Goal: Information Seeking & Learning: Check status

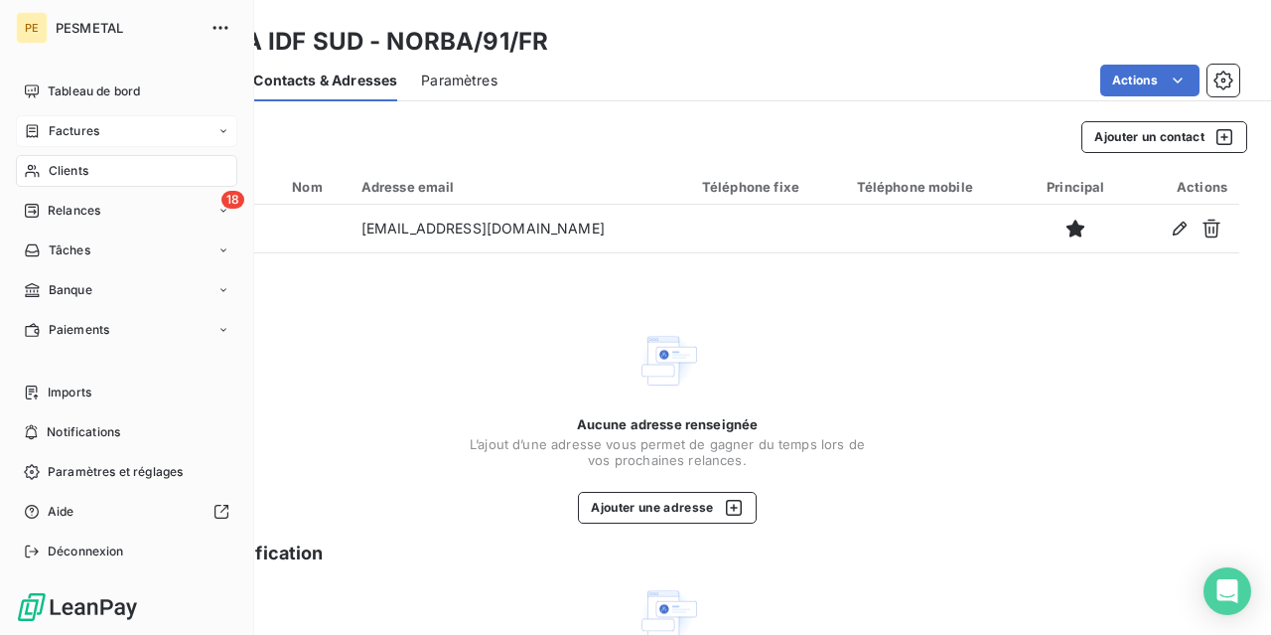
click at [80, 128] on span "Factures" at bounding box center [74, 131] width 51 height 18
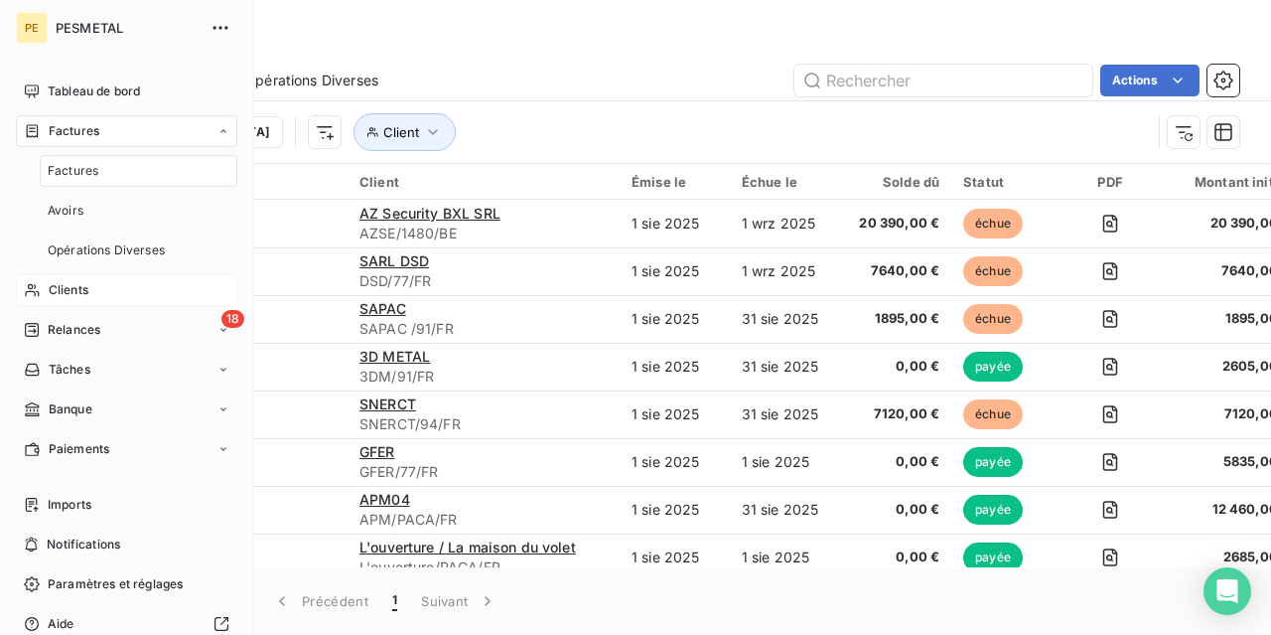
click at [77, 285] on span "Clients" at bounding box center [69, 290] width 40 height 18
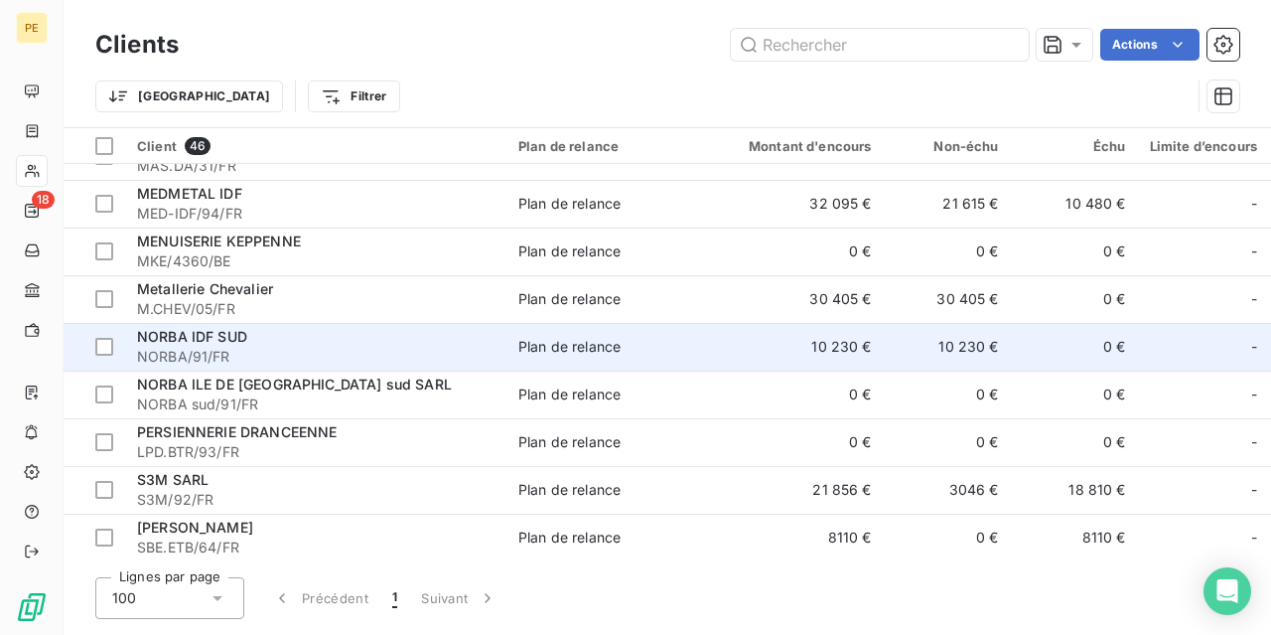
scroll to position [993, 0]
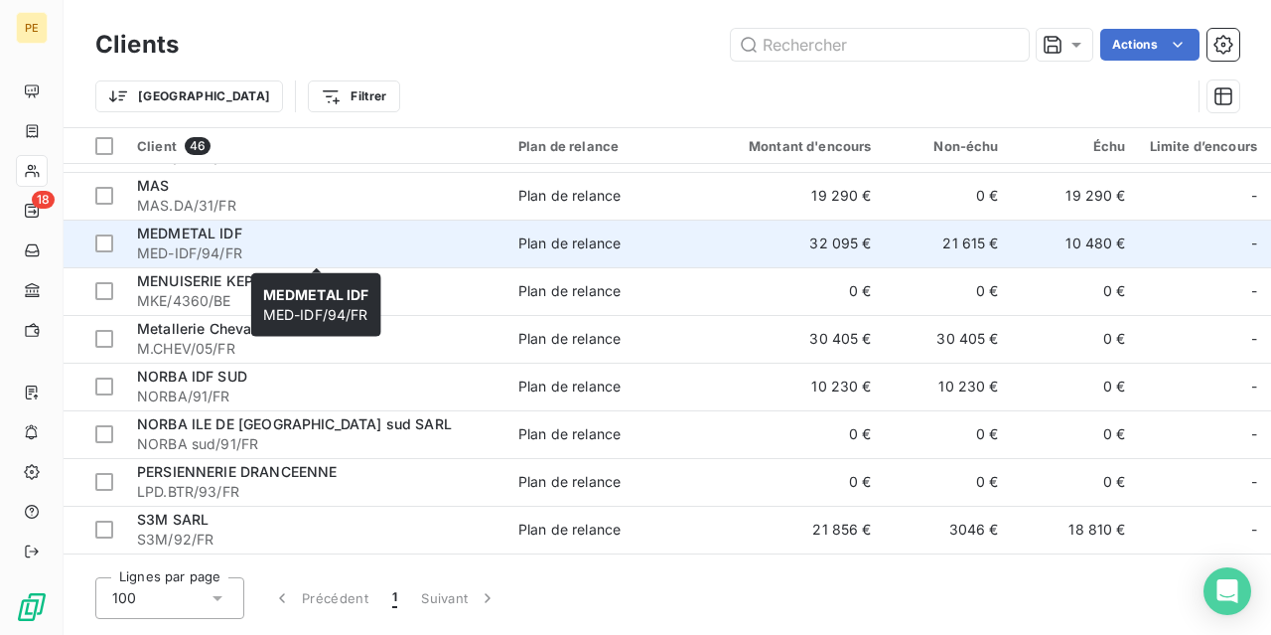
click at [182, 244] on span "MED-IDF/94/FR" at bounding box center [316, 253] width 358 height 20
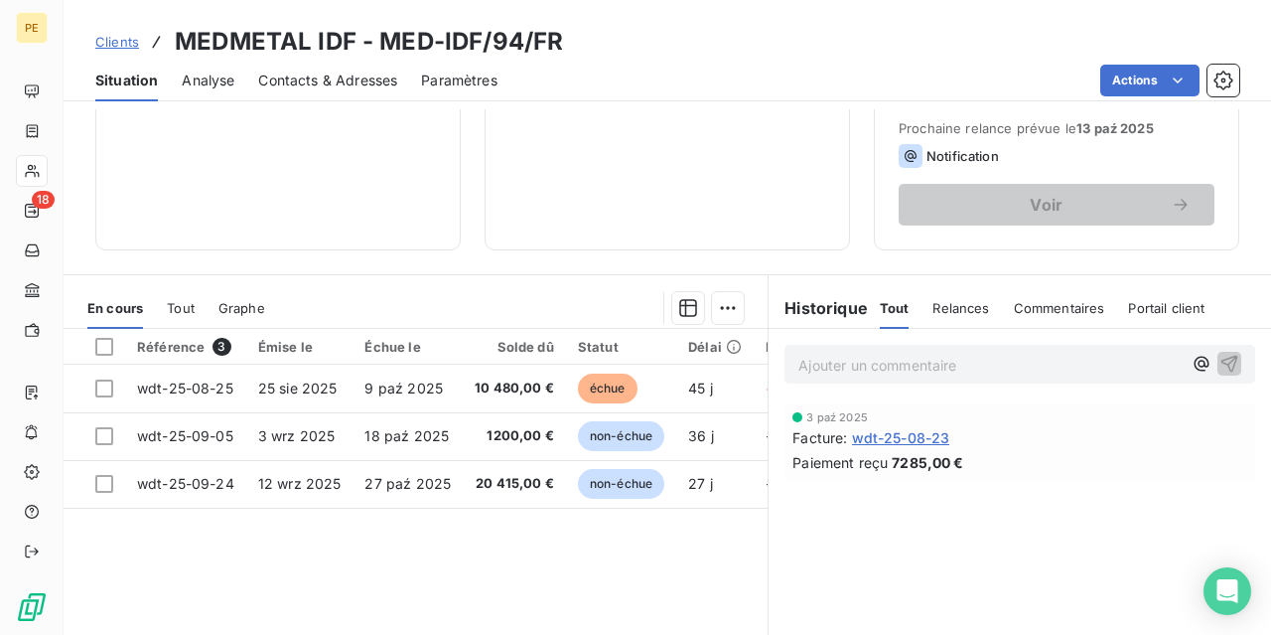
scroll to position [298, 0]
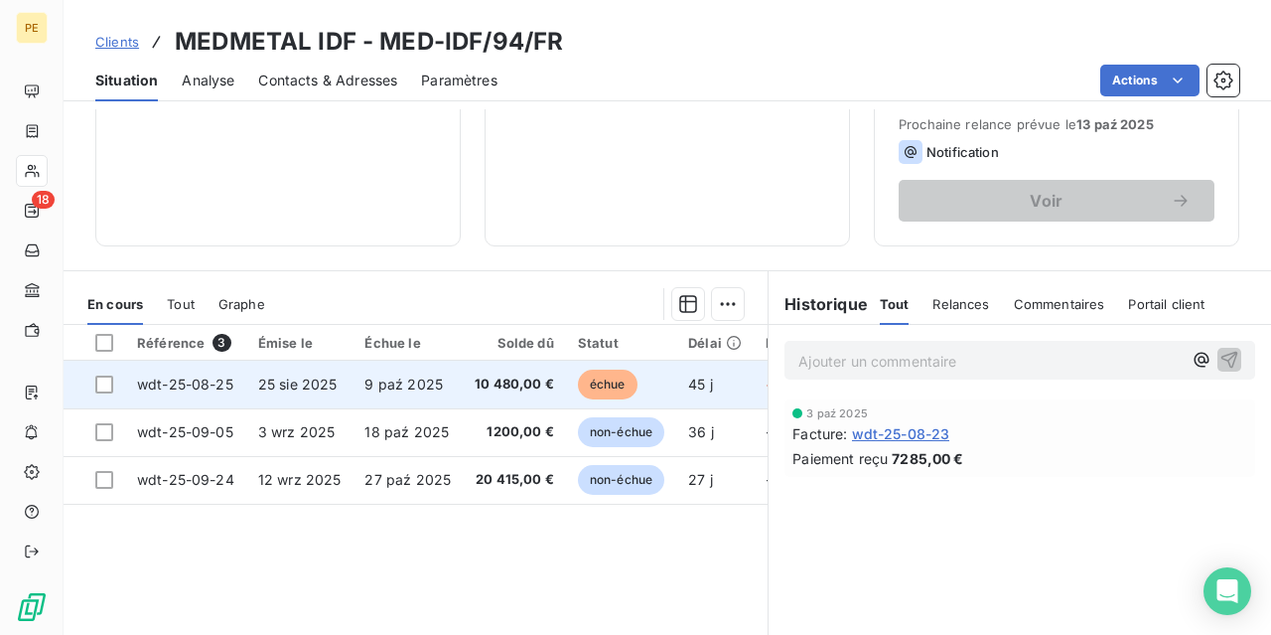
click at [299, 379] on span "25 sie 2025" at bounding box center [297, 383] width 79 height 17
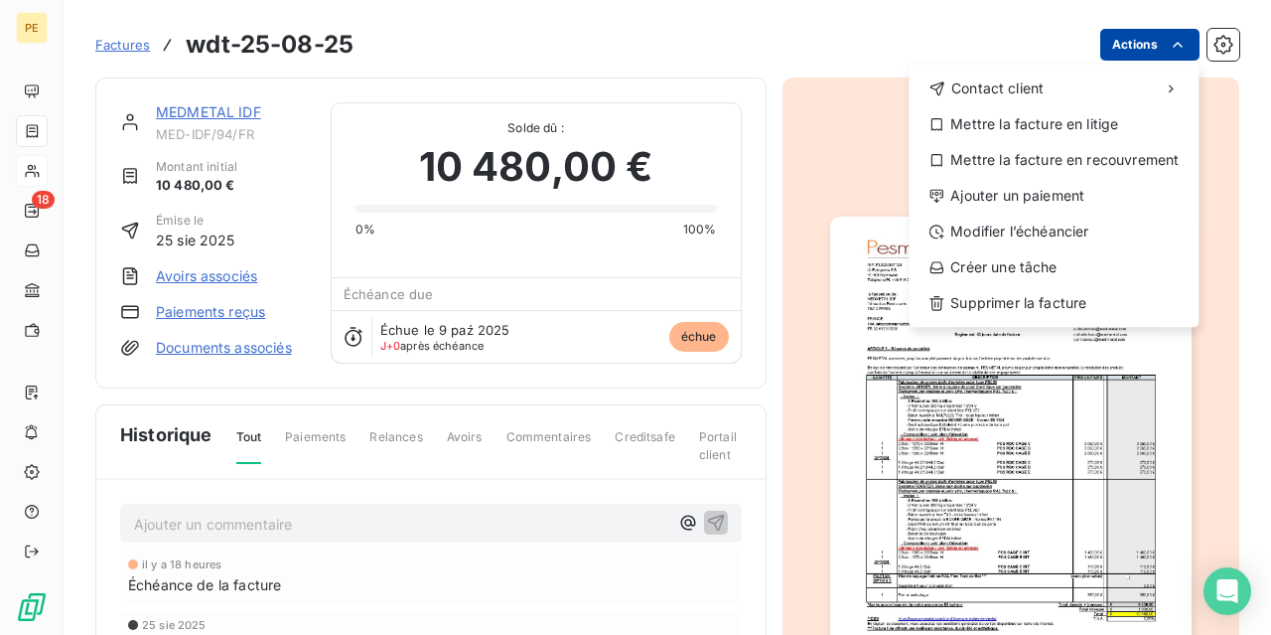
click at [1165, 45] on html "PE 18 Factures wdt-25-08-25 Actions Contact client Mettre la facture en litige …" at bounding box center [635, 317] width 1271 height 635
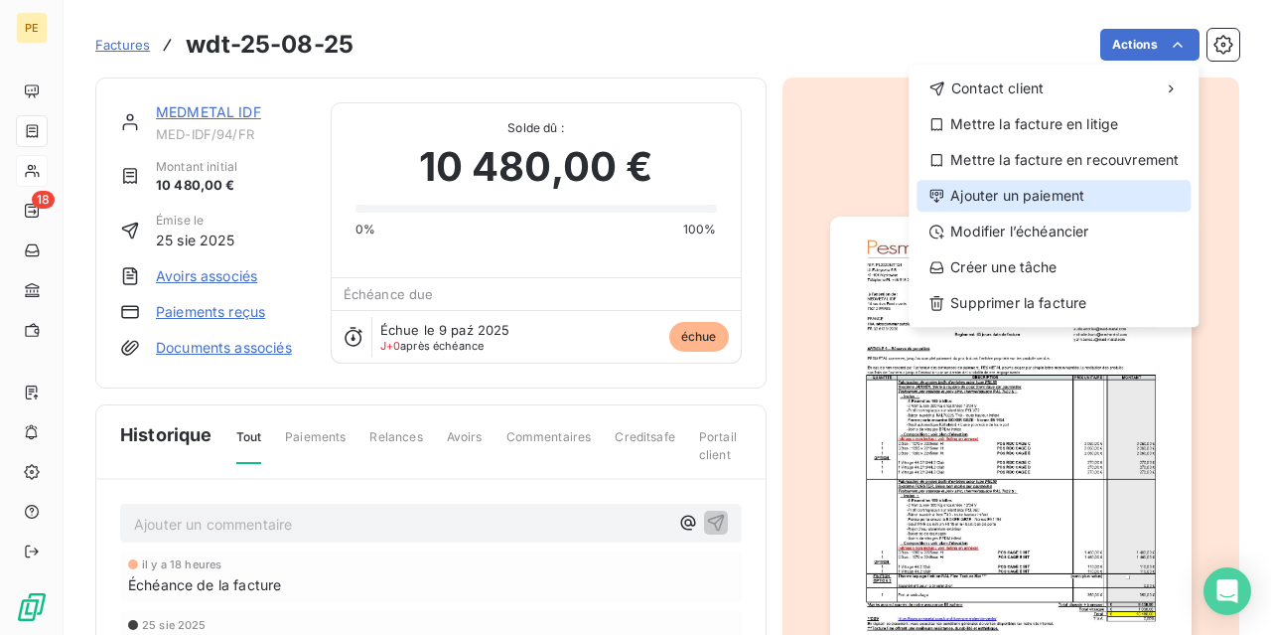
click at [1013, 186] on div "Ajouter un paiement" at bounding box center [1054, 196] width 274 height 32
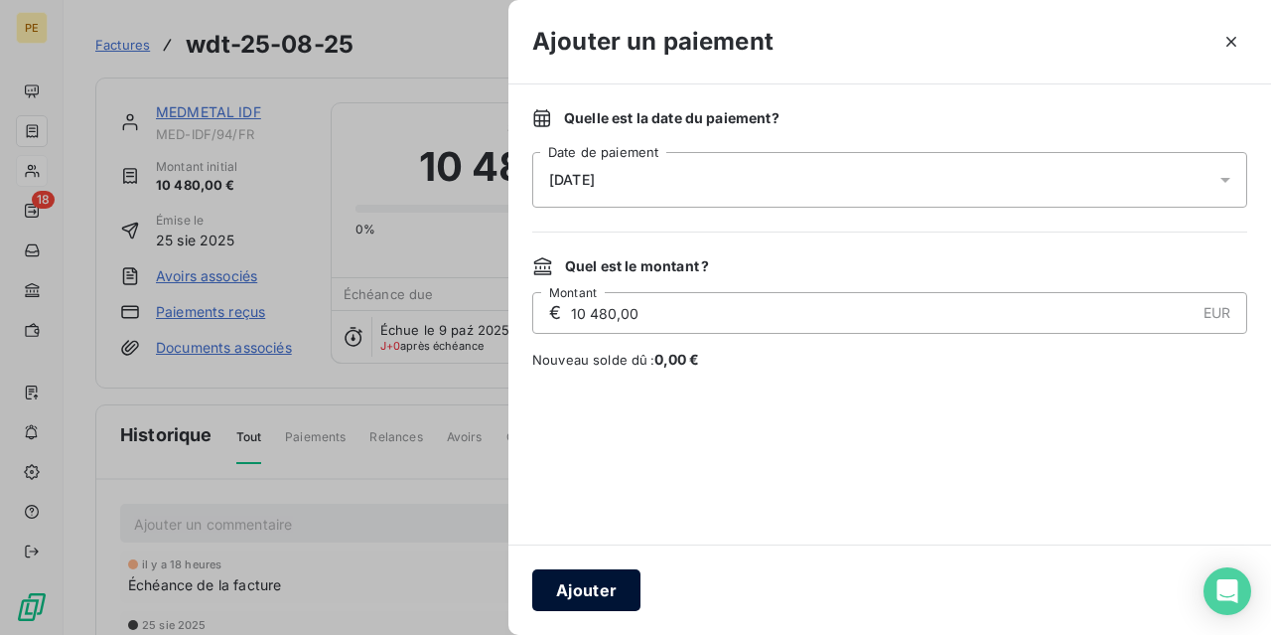
click at [575, 592] on button "Ajouter" at bounding box center [586, 590] width 108 height 42
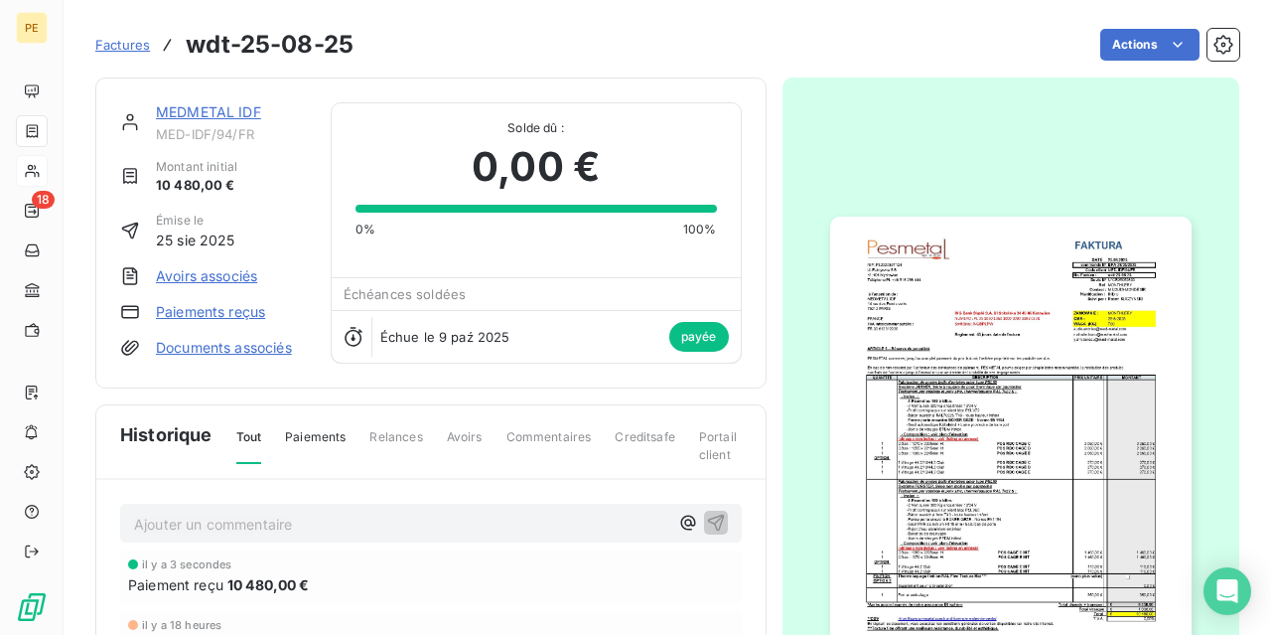
click at [132, 41] on span "Factures" at bounding box center [122, 45] width 55 height 16
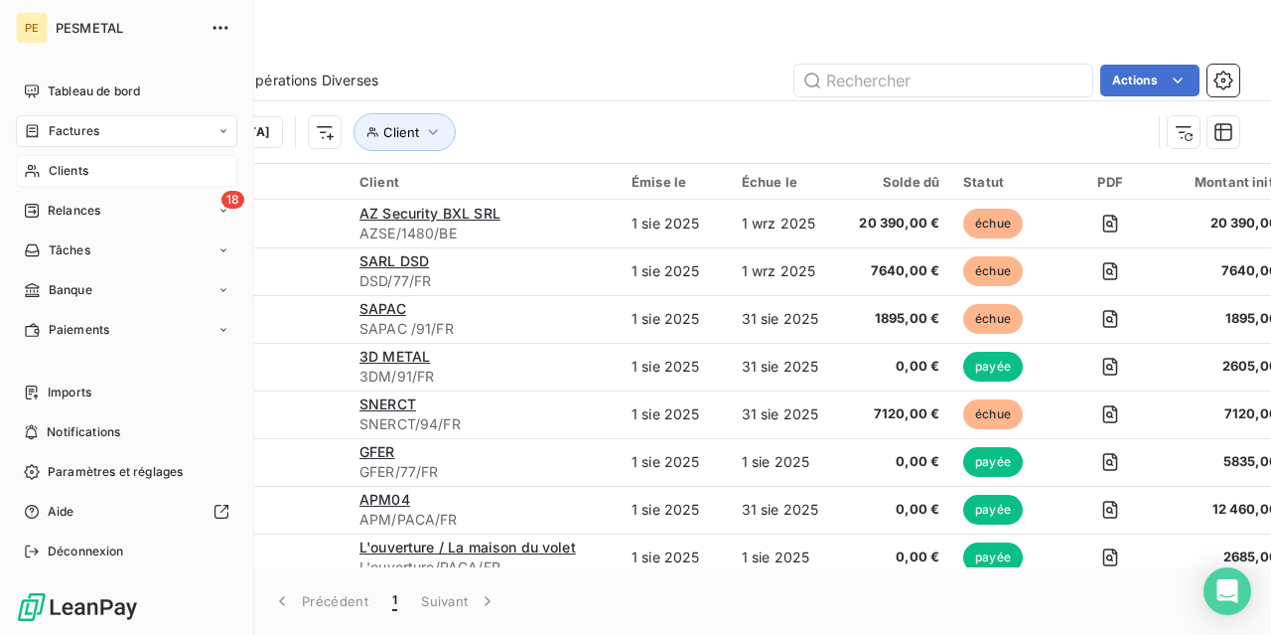
click at [81, 172] on span "Clients" at bounding box center [69, 171] width 40 height 18
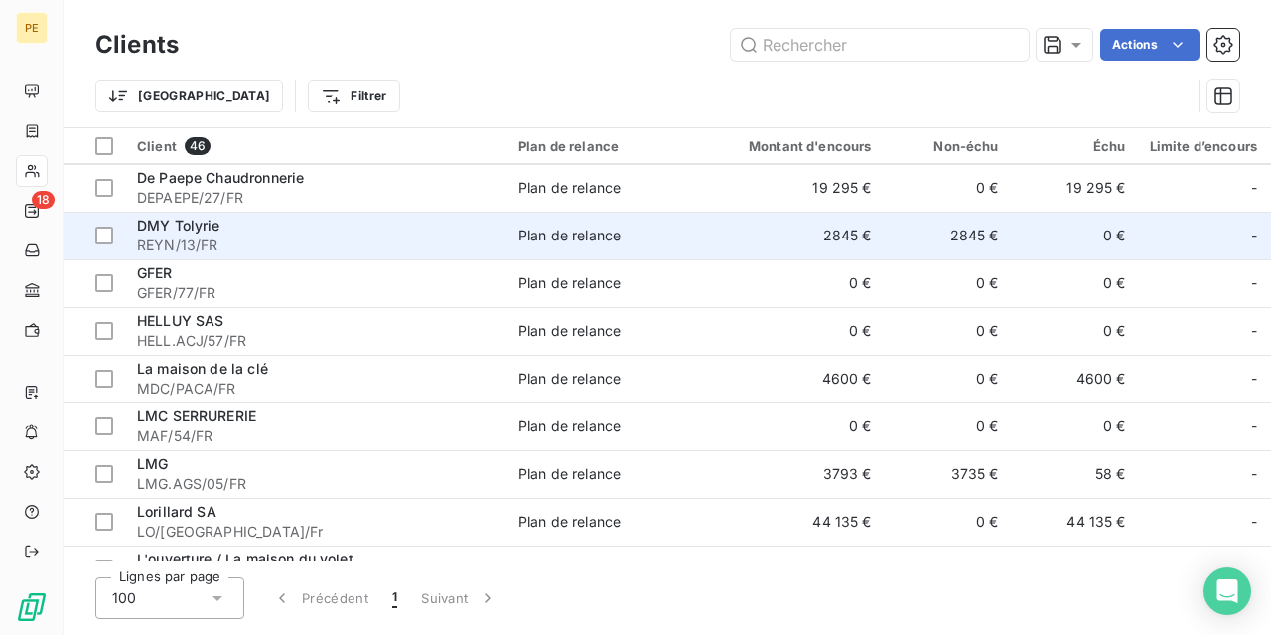
scroll to position [794, 0]
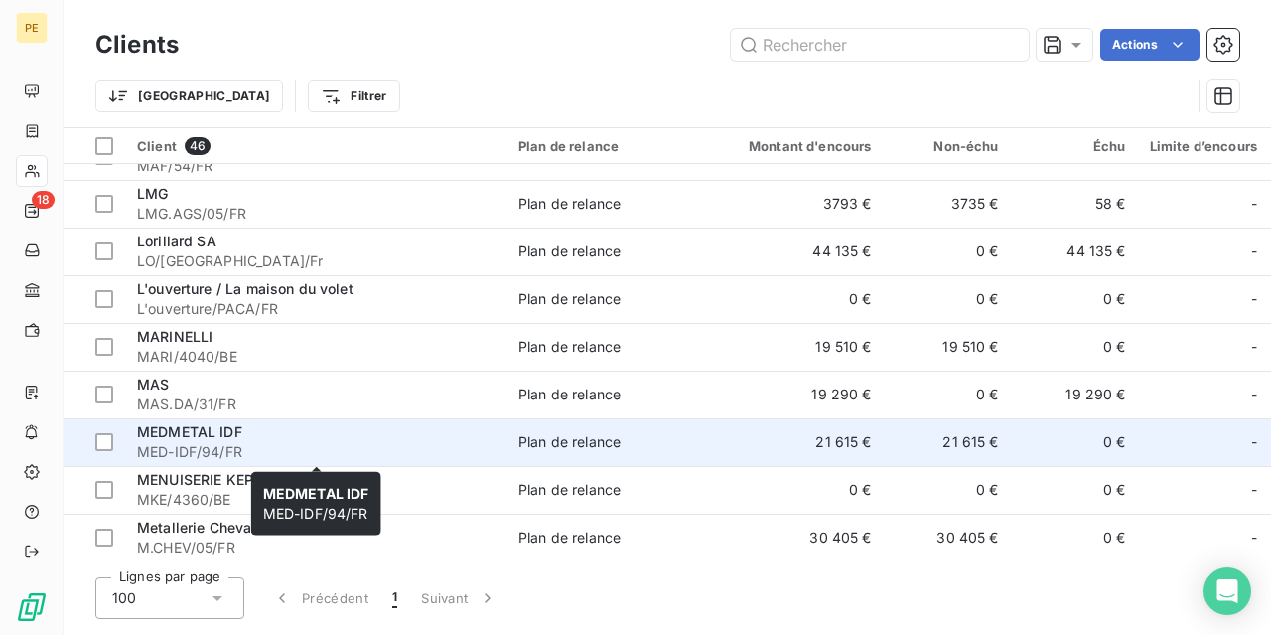
click at [207, 430] on span "MEDMETAL IDF" at bounding box center [189, 431] width 105 height 17
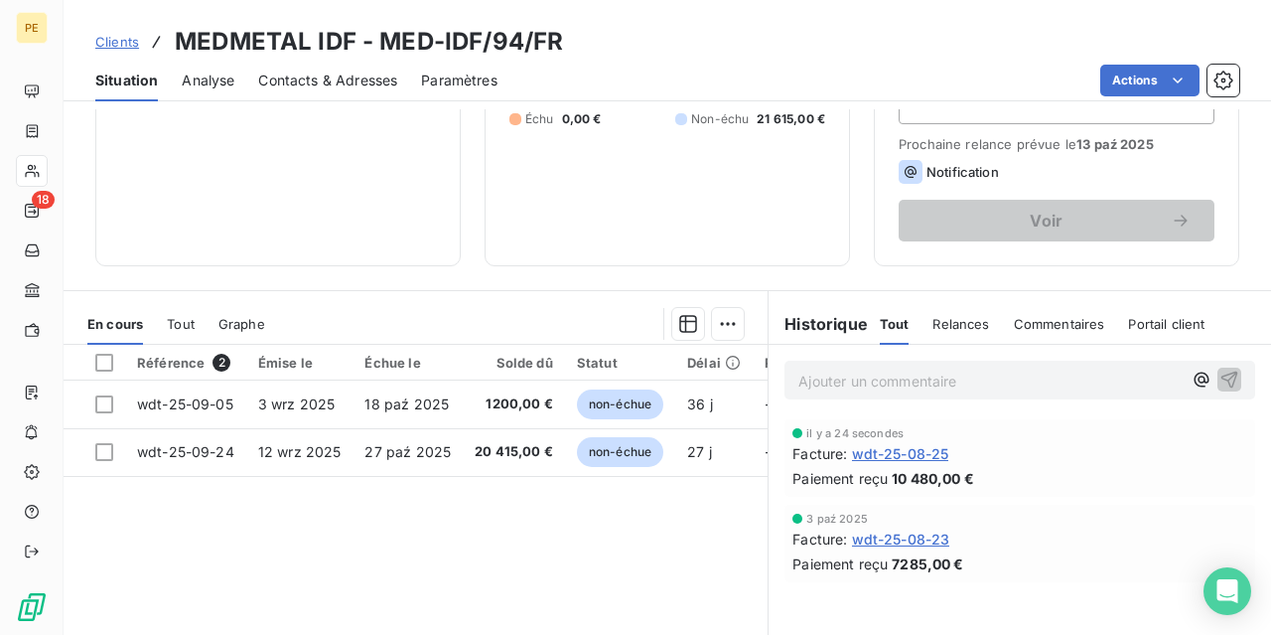
scroll to position [298, 0]
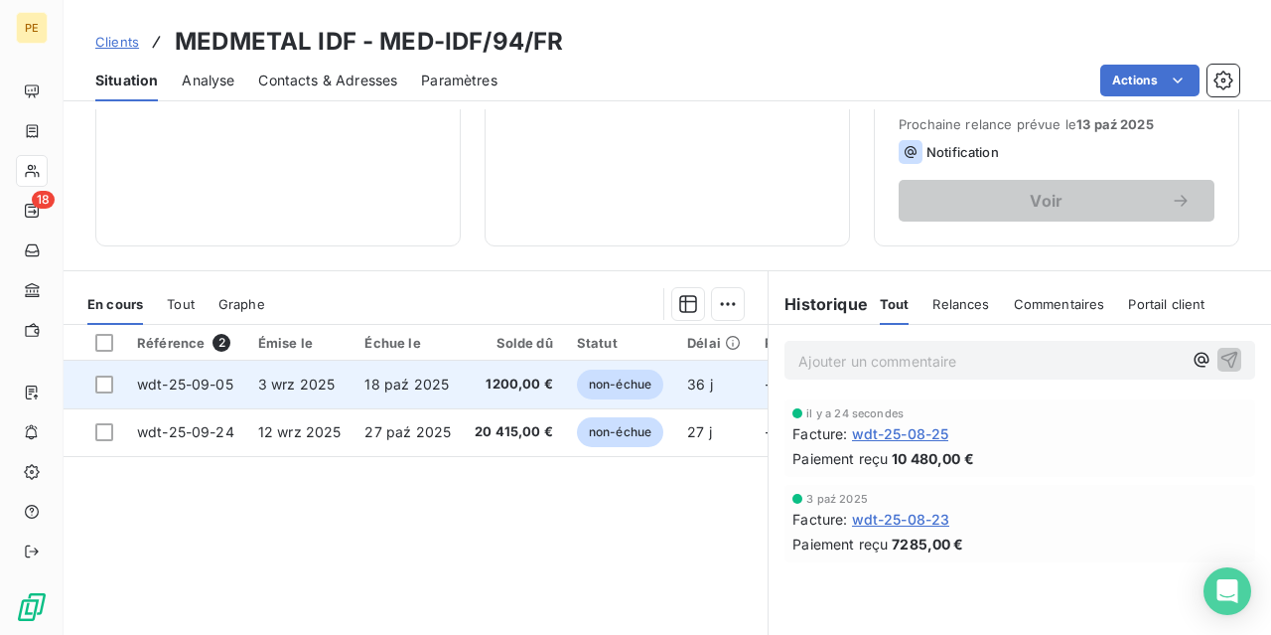
click at [230, 378] on span "wdt-25-09-05" at bounding box center [185, 383] width 96 height 17
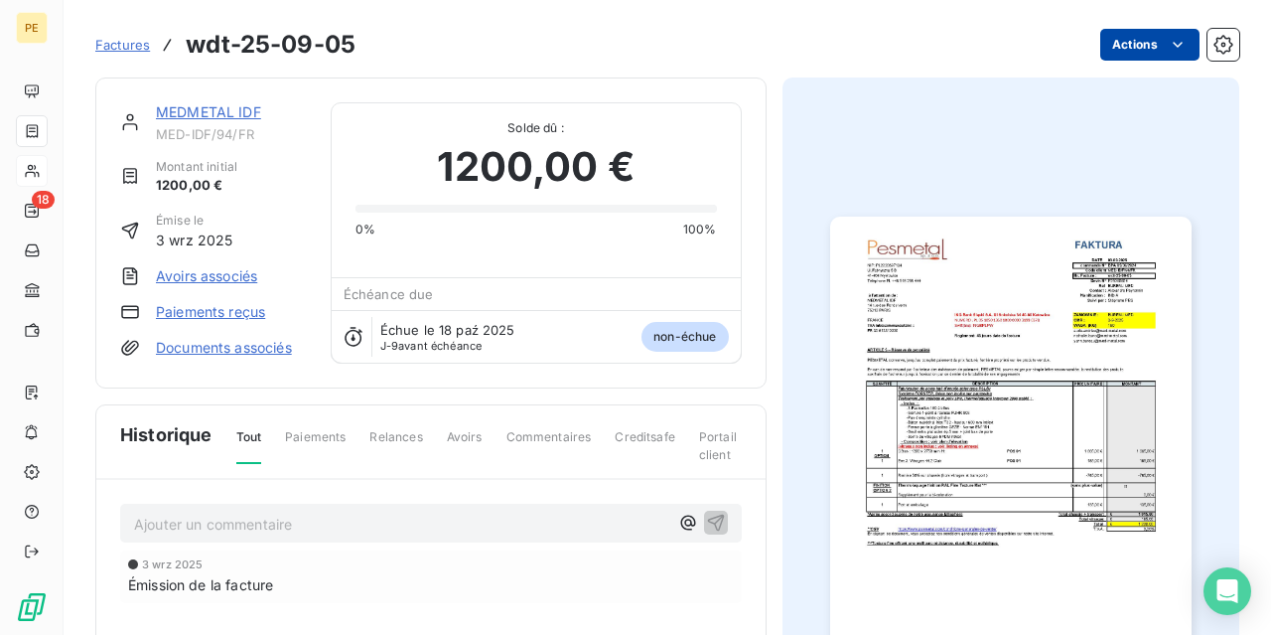
click at [1175, 45] on html "PE 18 Factures wdt-25-09-05 Actions MEDMETAL IDF MED-IDF/94/FR Montant initial …" at bounding box center [635, 317] width 1271 height 635
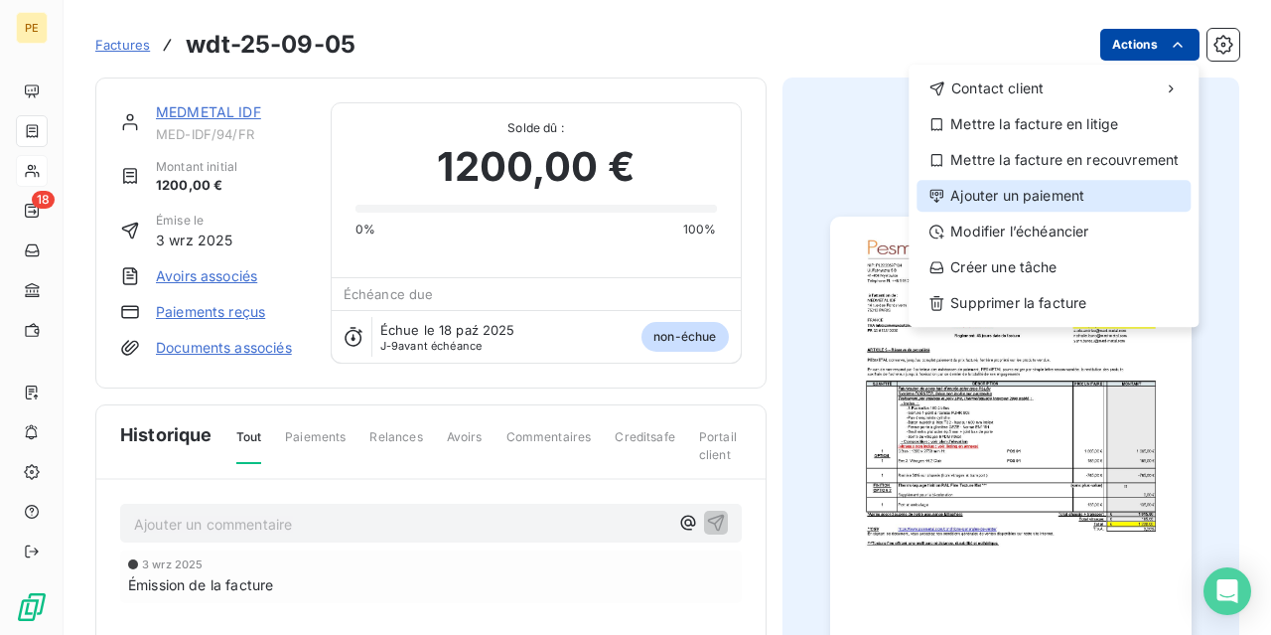
click at [1014, 192] on div "Ajouter un paiement" at bounding box center [1054, 196] width 274 height 32
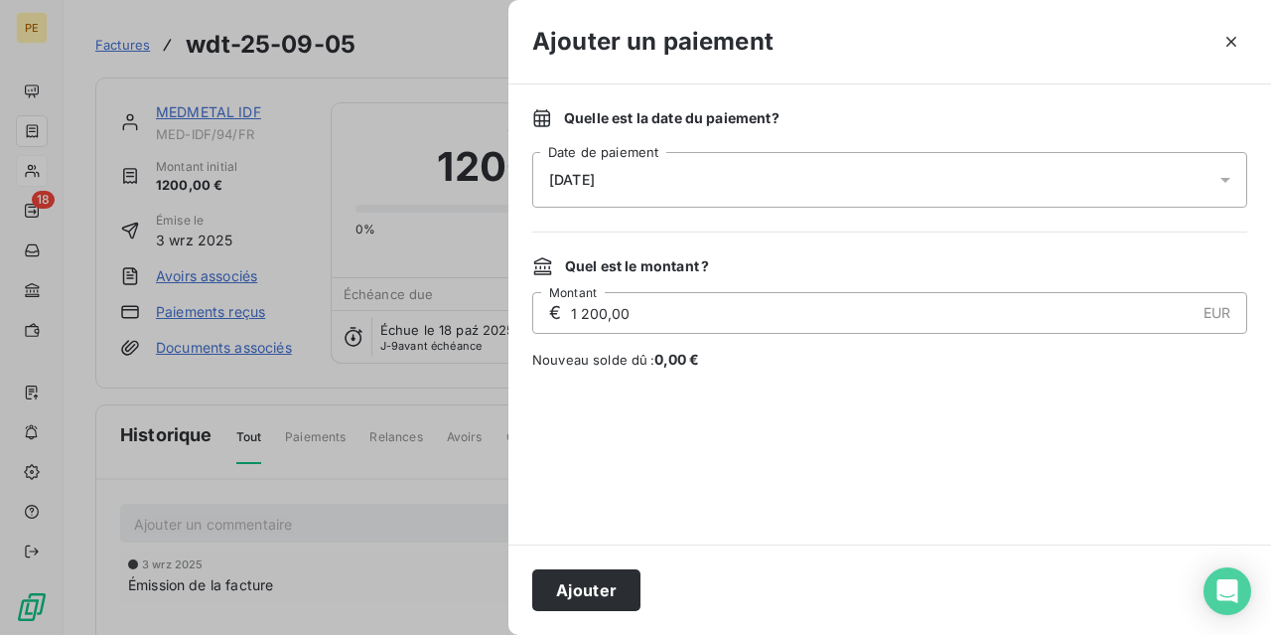
drag, startPoint x: 582, startPoint y: 586, endPoint x: 603, endPoint y: 569, distance: 26.8
click at [582, 585] on button "Ajouter" at bounding box center [586, 590] width 108 height 42
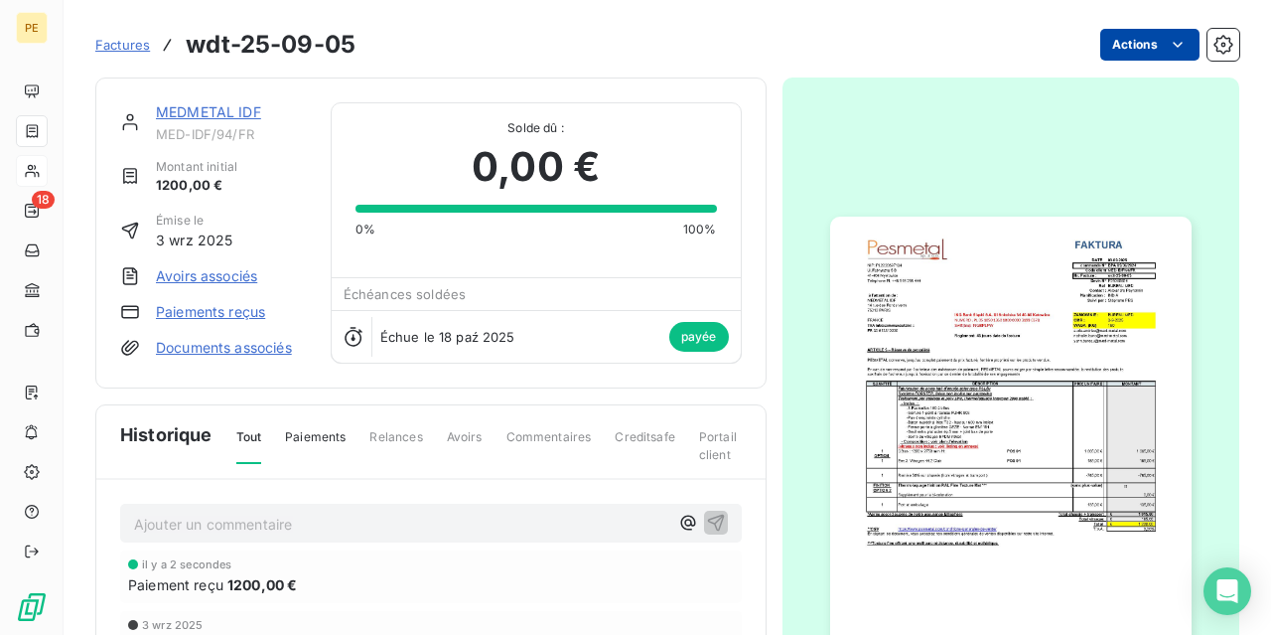
click at [138, 44] on span "Factures" at bounding box center [122, 45] width 55 height 16
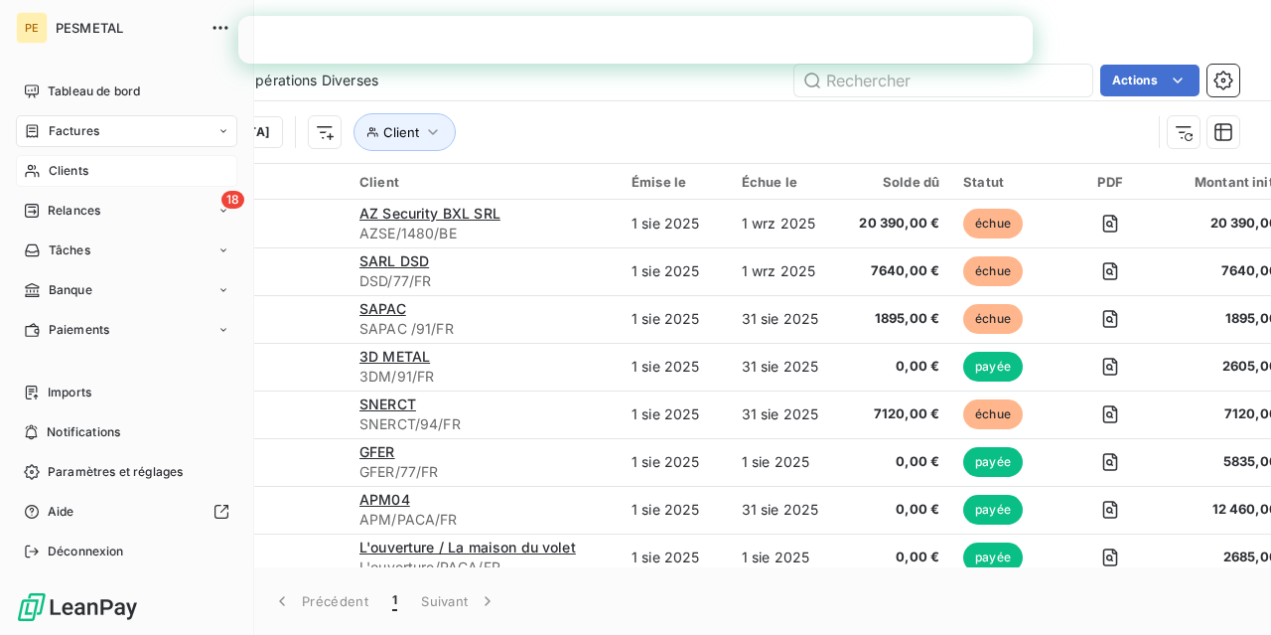
click at [41, 166] on div "Clients" at bounding box center [126, 171] width 221 height 32
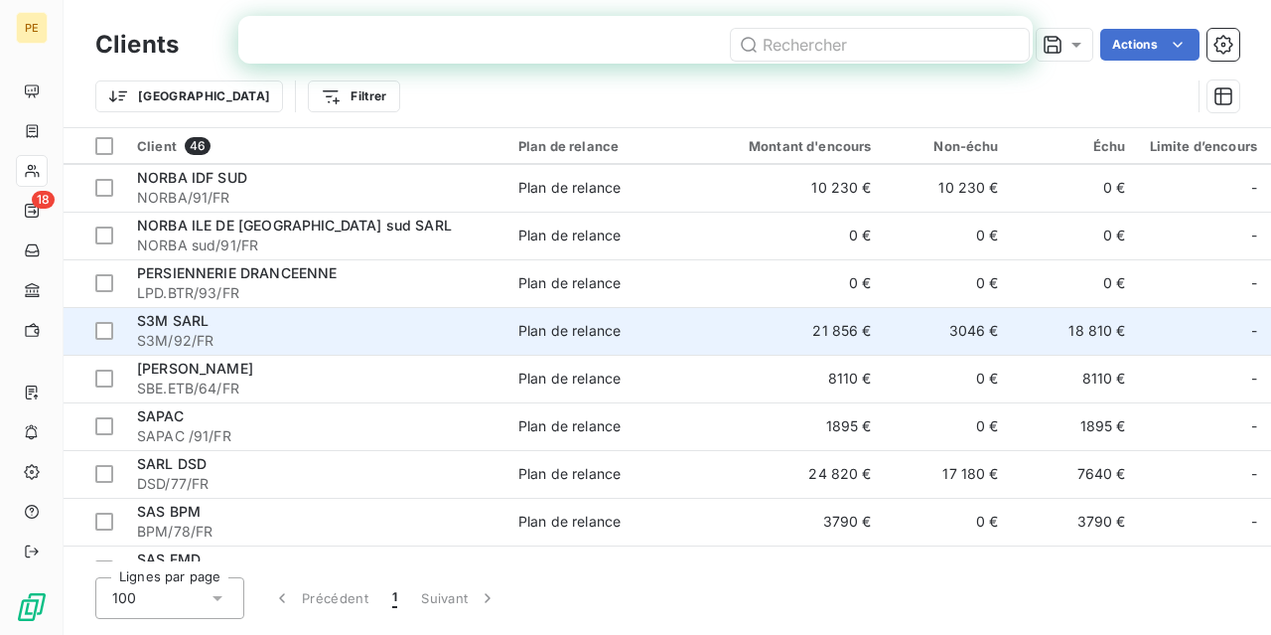
scroll to position [1092, 0]
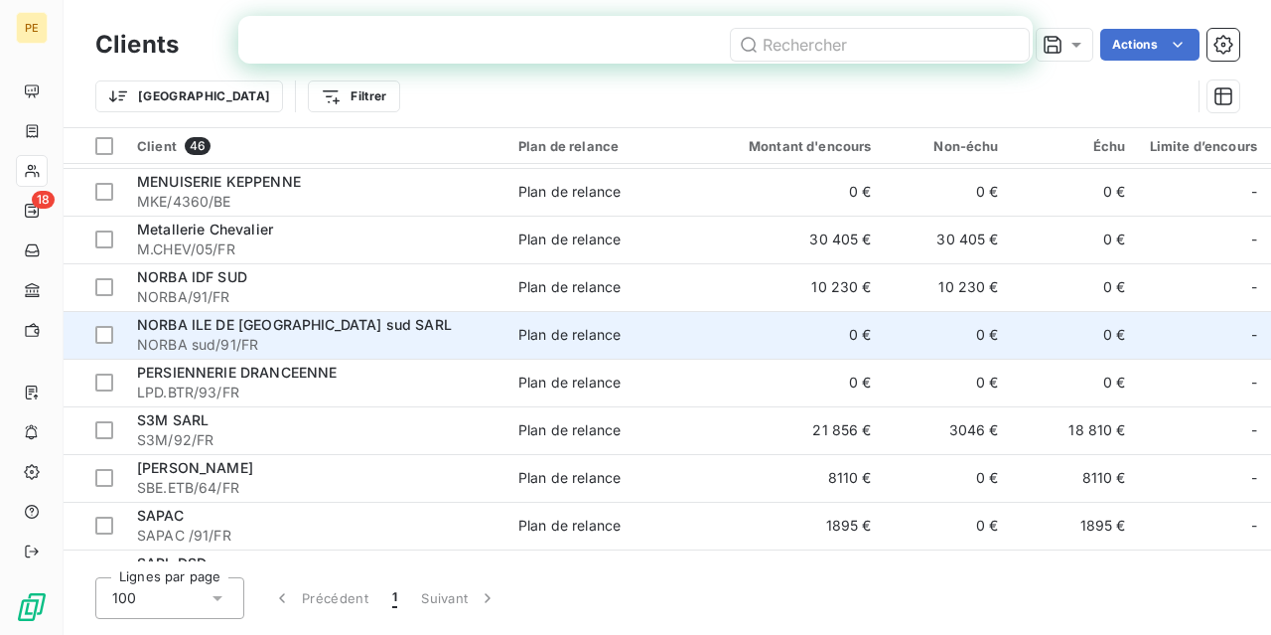
click at [192, 313] on td "NORBA ILE DE [GEOGRAPHIC_DATA] sud SARL NORBA sud/91/FR" at bounding box center [315, 335] width 381 height 48
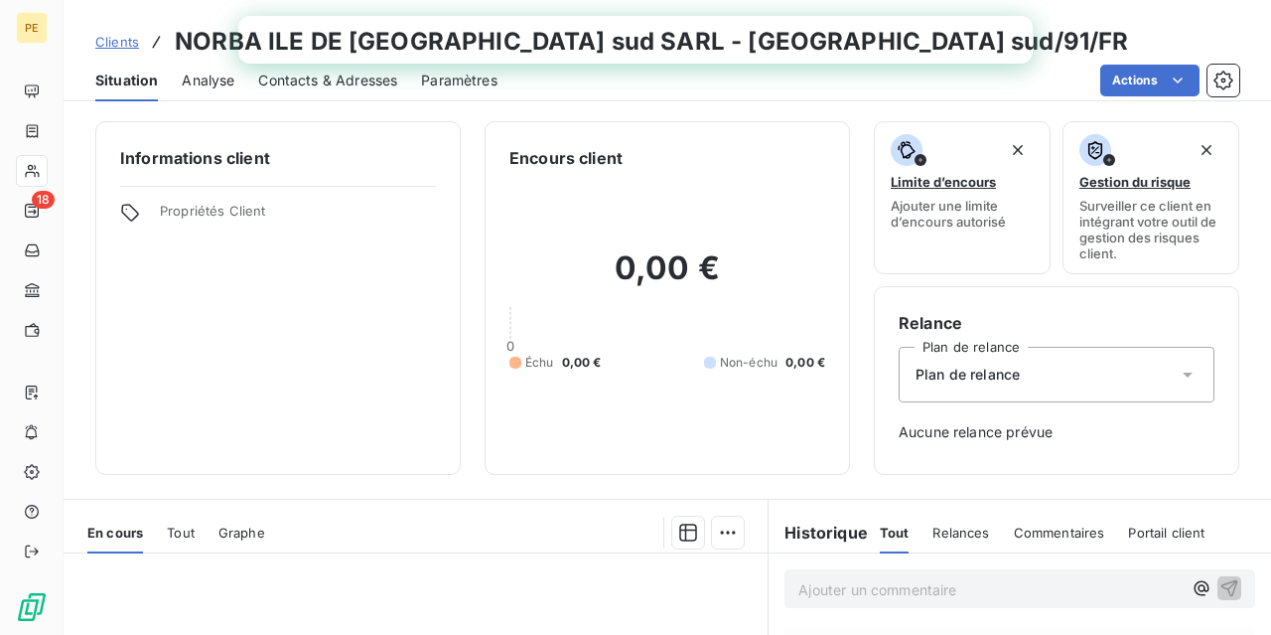
click at [114, 37] on span "Clients" at bounding box center [117, 42] width 44 height 16
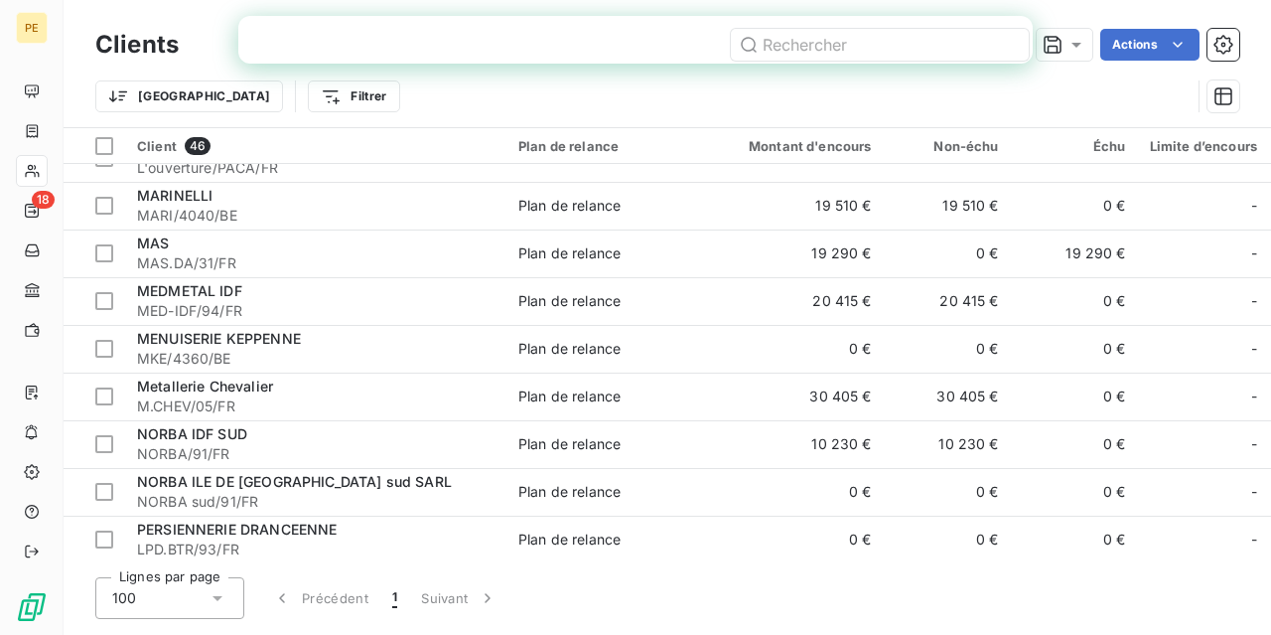
scroll to position [993, 0]
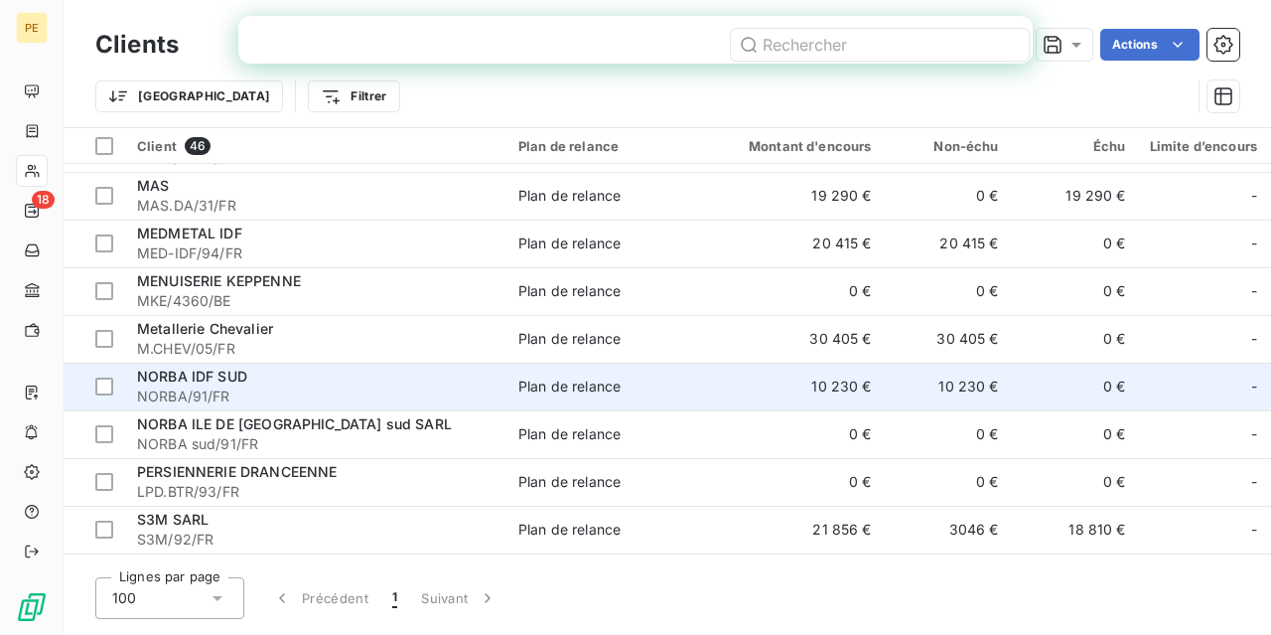
click at [207, 382] on span "NORBA IDF SUD" at bounding box center [192, 375] width 110 height 17
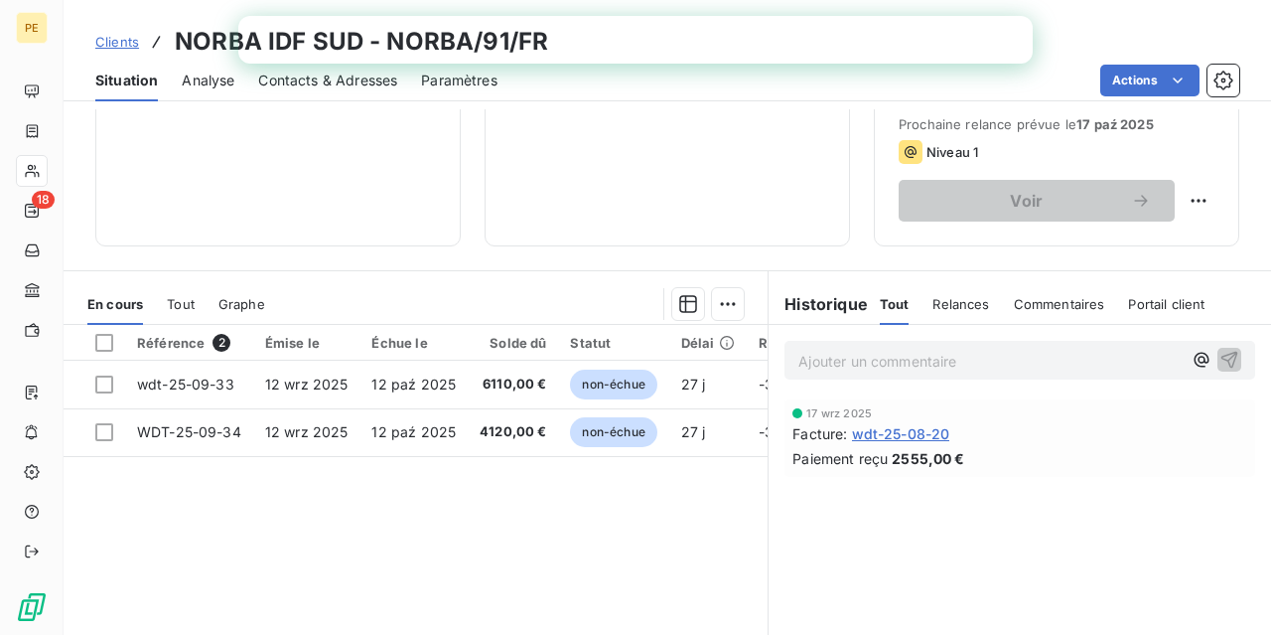
scroll to position [397, 0]
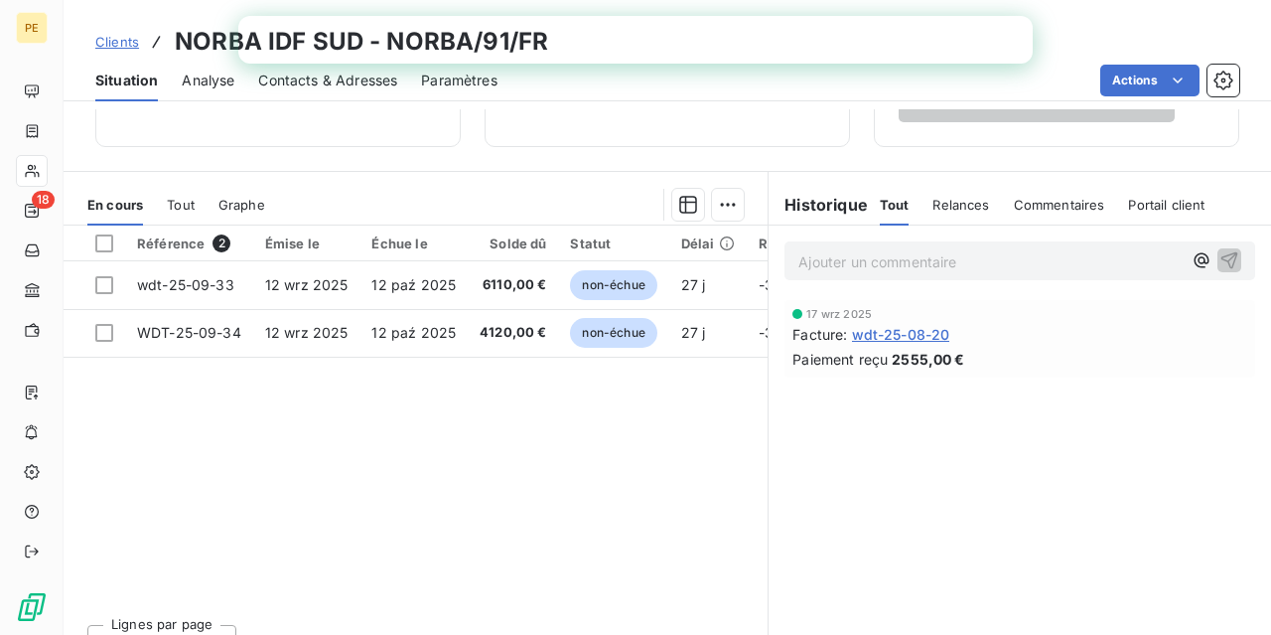
click at [98, 484] on div "Référence 2 Émise le Échue le Solde dû Statut Délai Retard wdt-25-09-33 12 wrz …" at bounding box center [416, 416] width 704 height 382
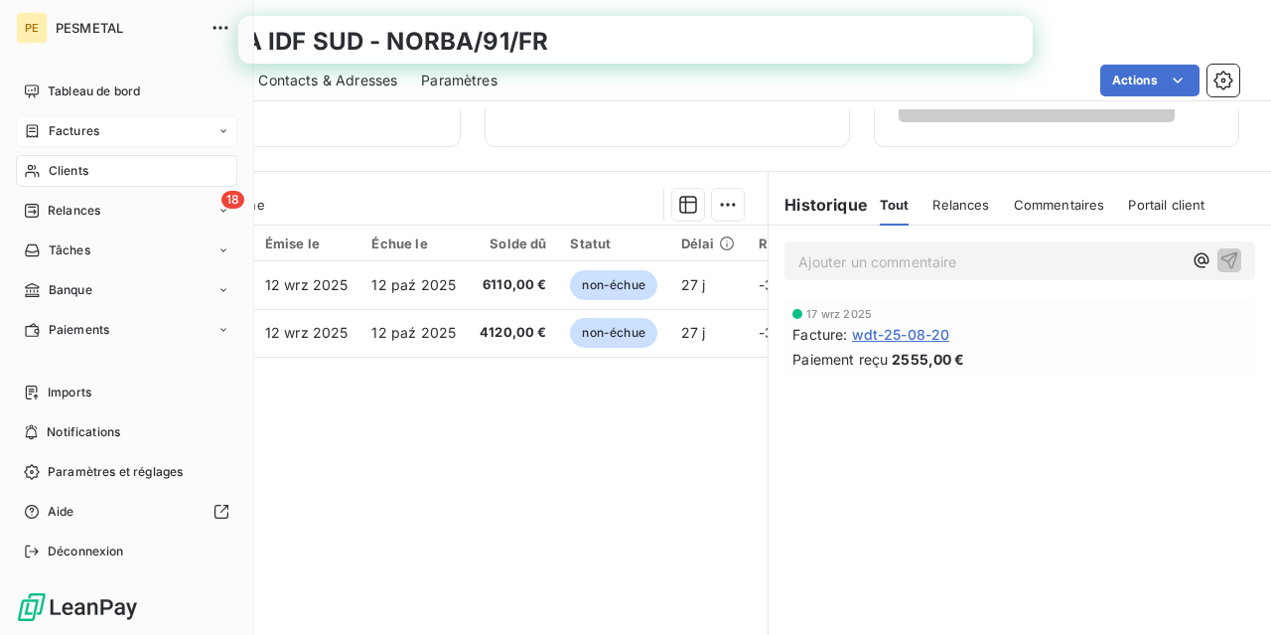
click at [70, 128] on span "Factures" at bounding box center [74, 131] width 51 height 18
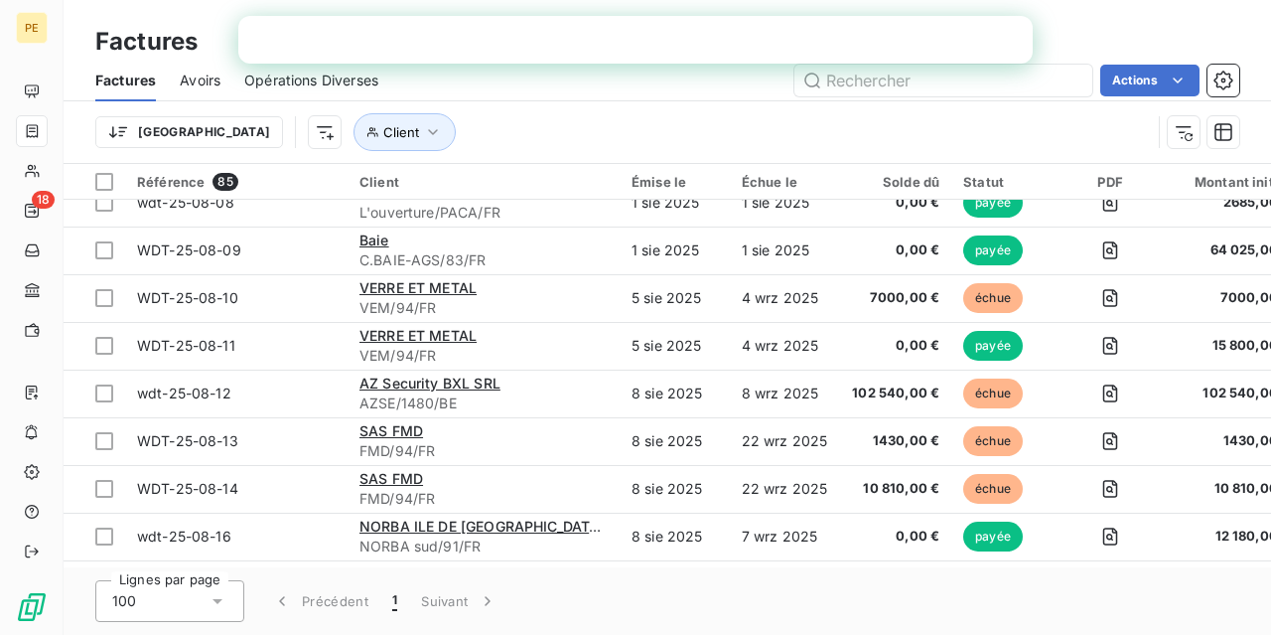
scroll to position [596, 0]
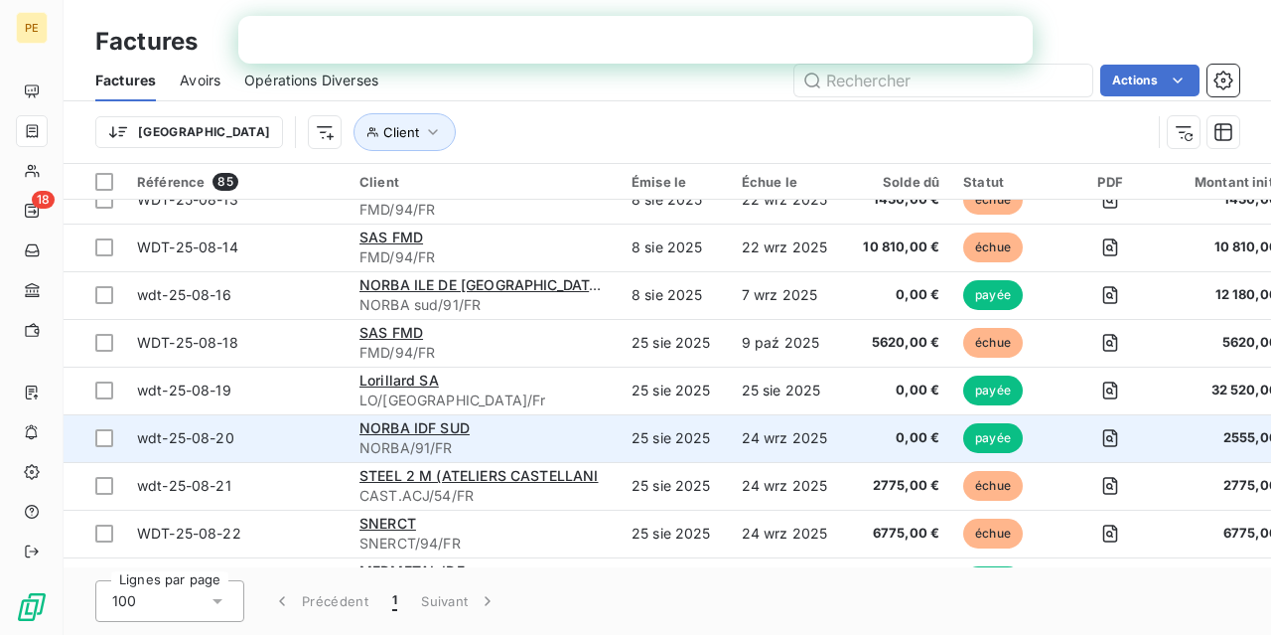
click at [205, 435] on span "wdt-25-08-20" at bounding box center [185, 437] width 97 height 17
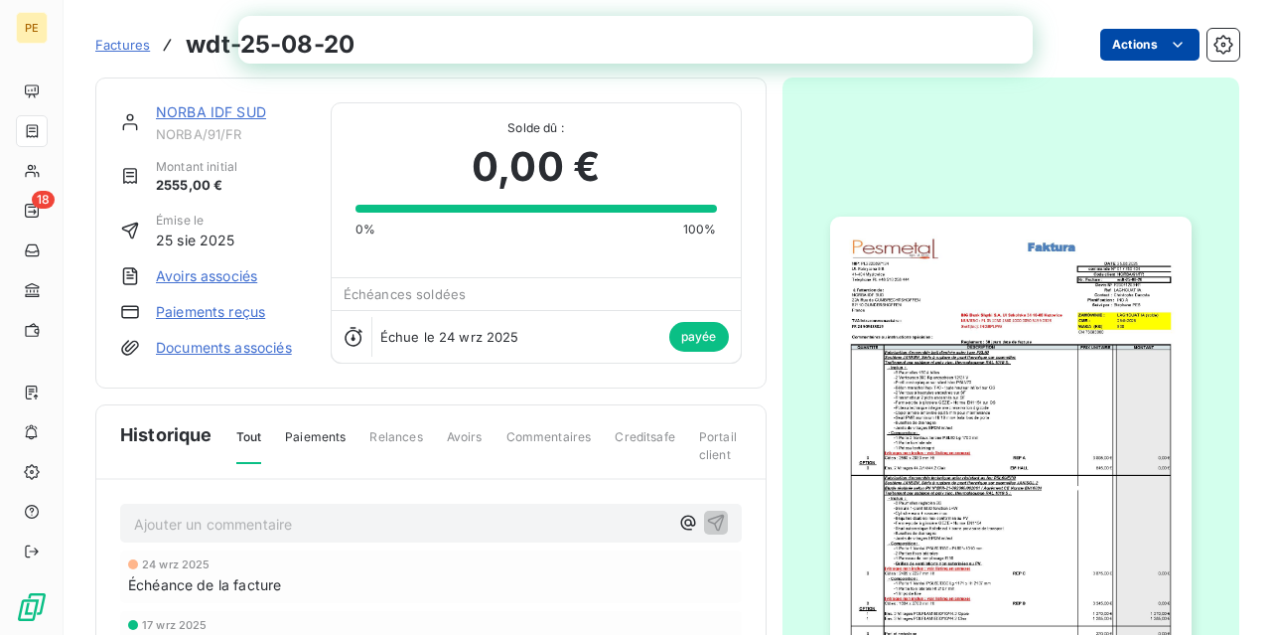
click at [1184, 49] on html "PE 18 Factures wdt-25-08-20 Actions NORBA IDF SUD NORBA/91/FR Montant initial 2…" at bounding box center [635, 317] width 1271 height 635
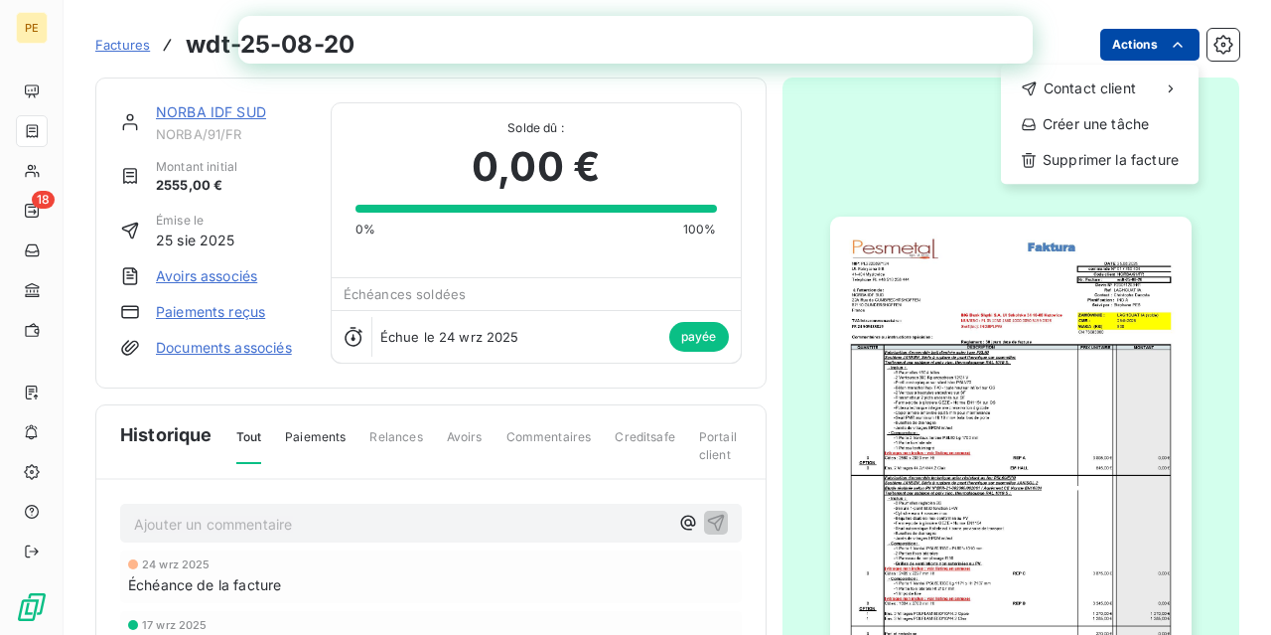
click at [721, 134] on html "PE 18 Factures wdt-25-08-20 Actions Contact client Créer une tâche Supprimer la…" at bounding box center [635, 317] width 1271 height 635
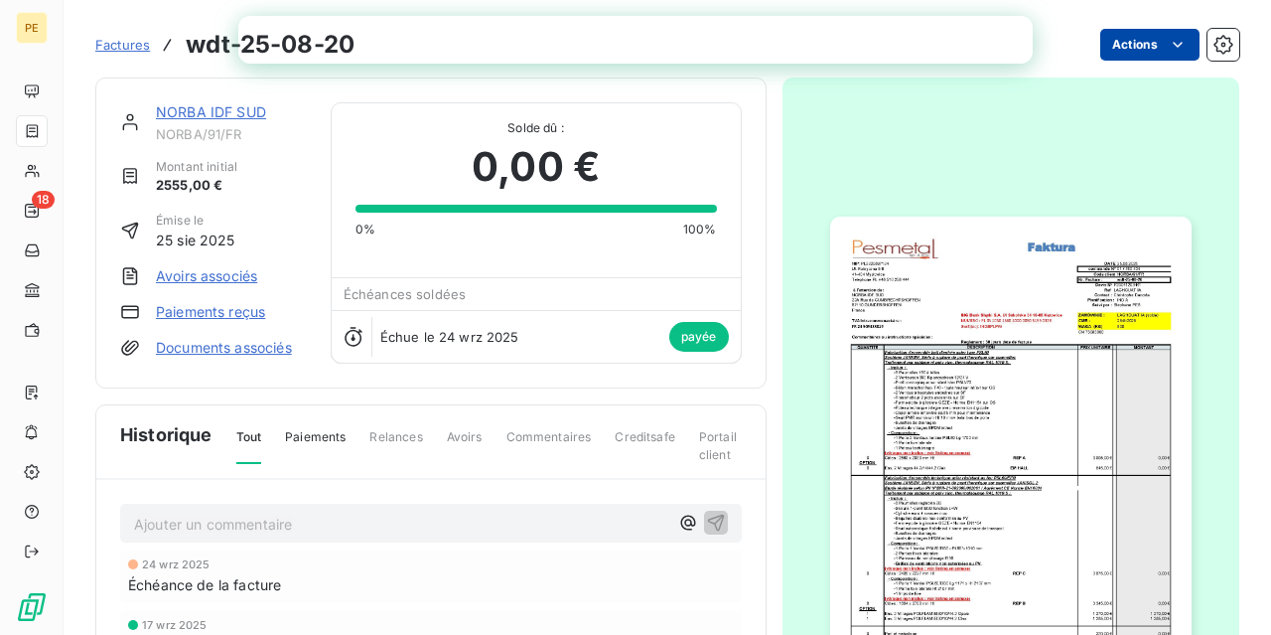
click at [140, 43] on span "Factures" at bounding box center [122, 45] width 55 height 16
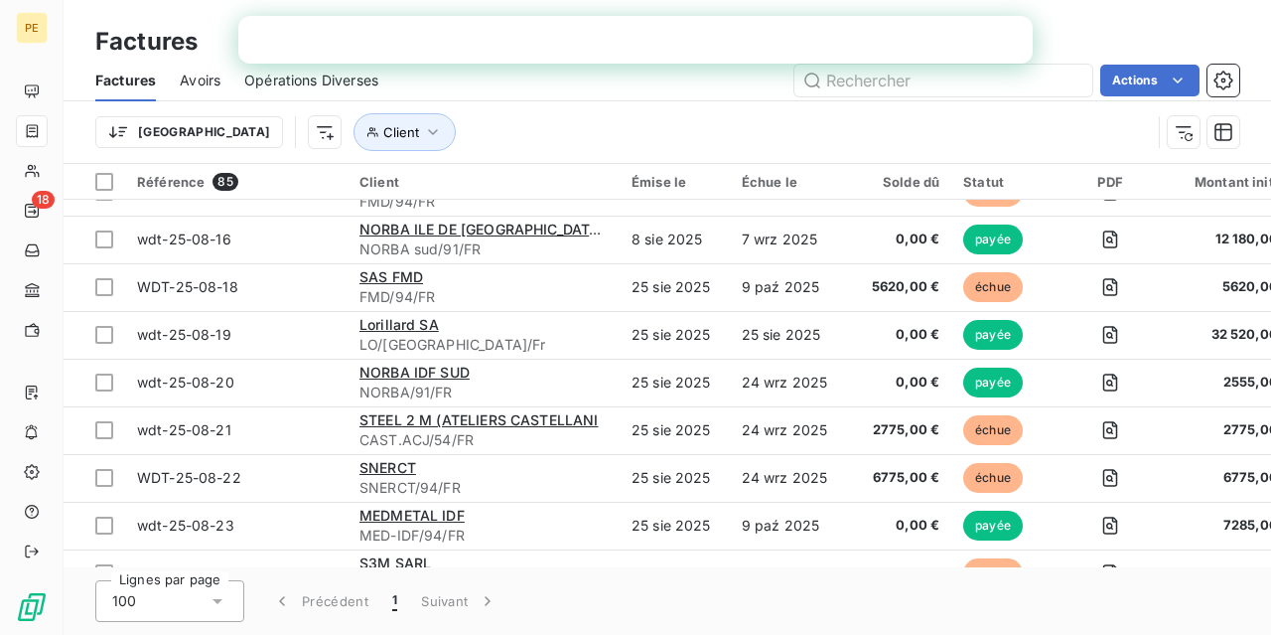
scroll to position [695, 0]
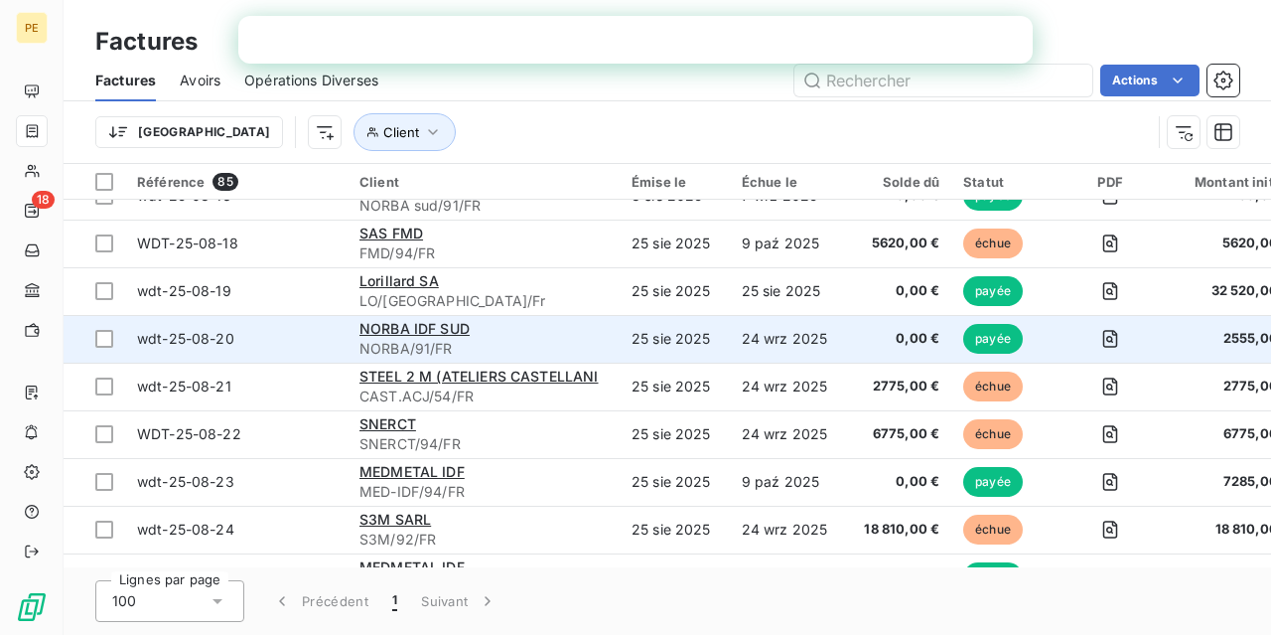
click at [208, 335] on span "wdt-25-08-20" at bounding box center [185, 338] width 97 height 17
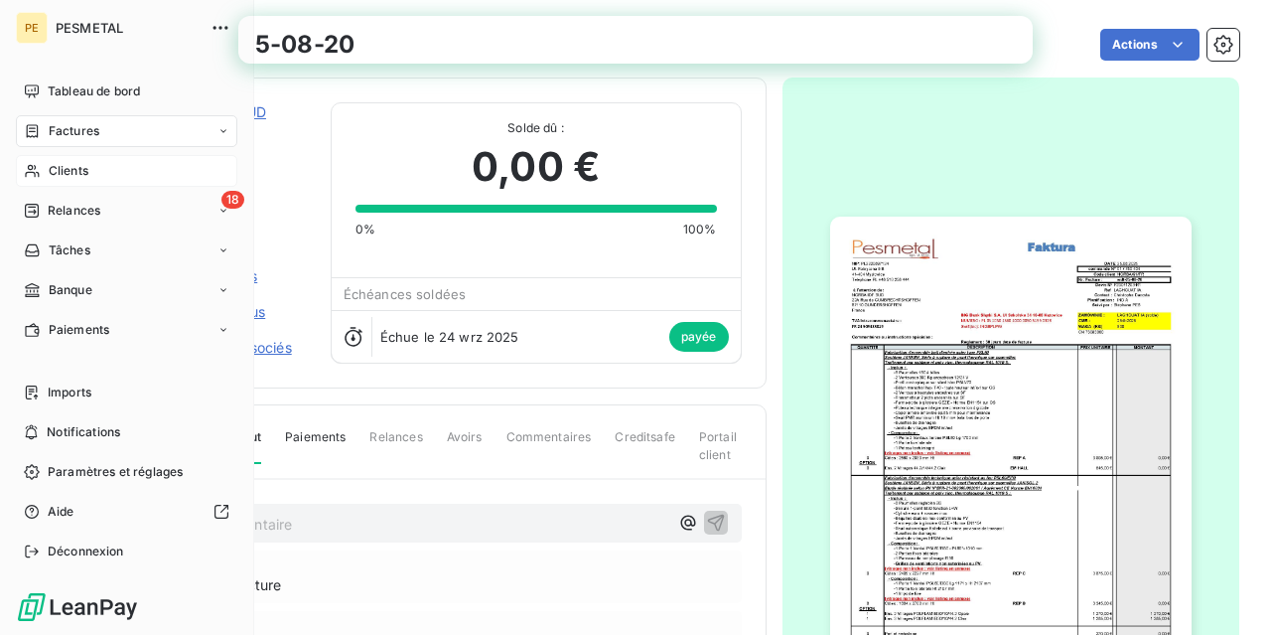
click at [69, 176] on span "Clients" at bounding box center [69, 171] width 40 height 18
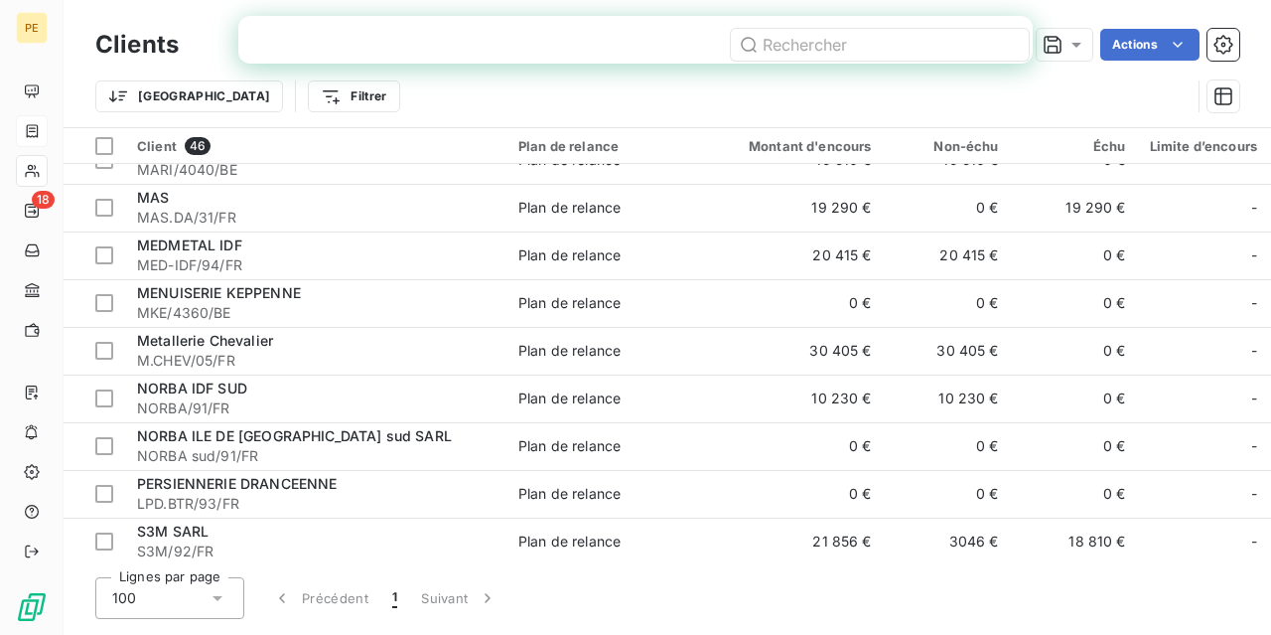
scroll to position [993, 0]
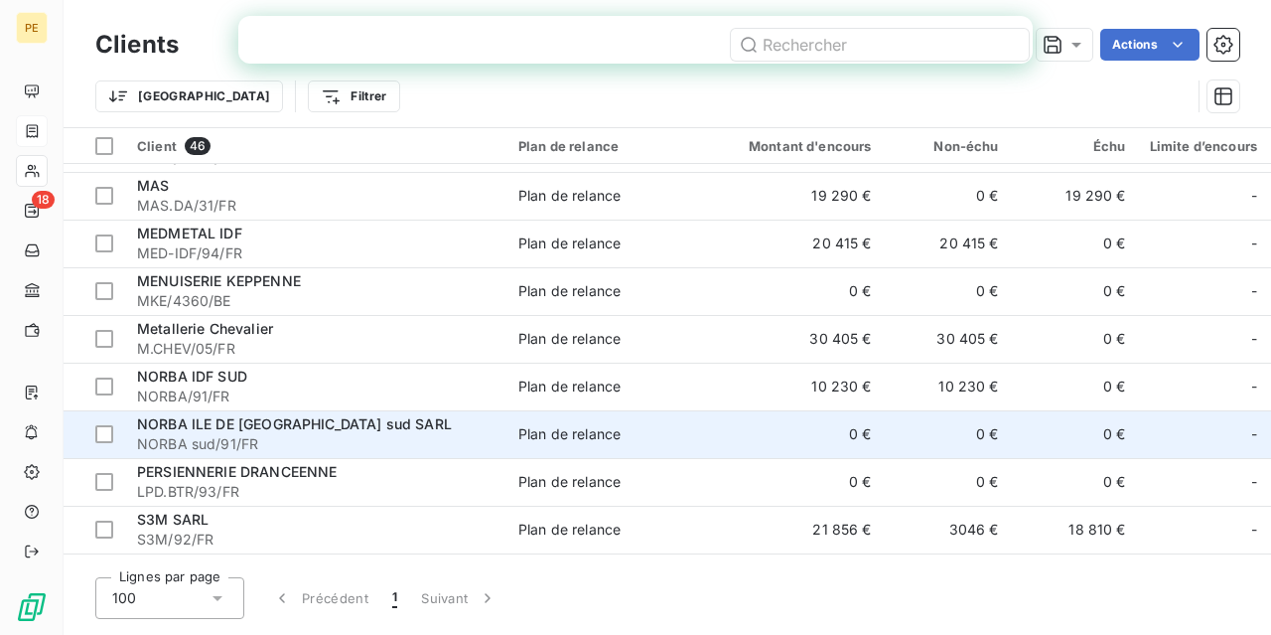
click at [211, 423] on span "NORBA ILE DE [GEOGRAPHIC_DATA] sud SARL" at bounding box center [294, 423] width 315 height 17
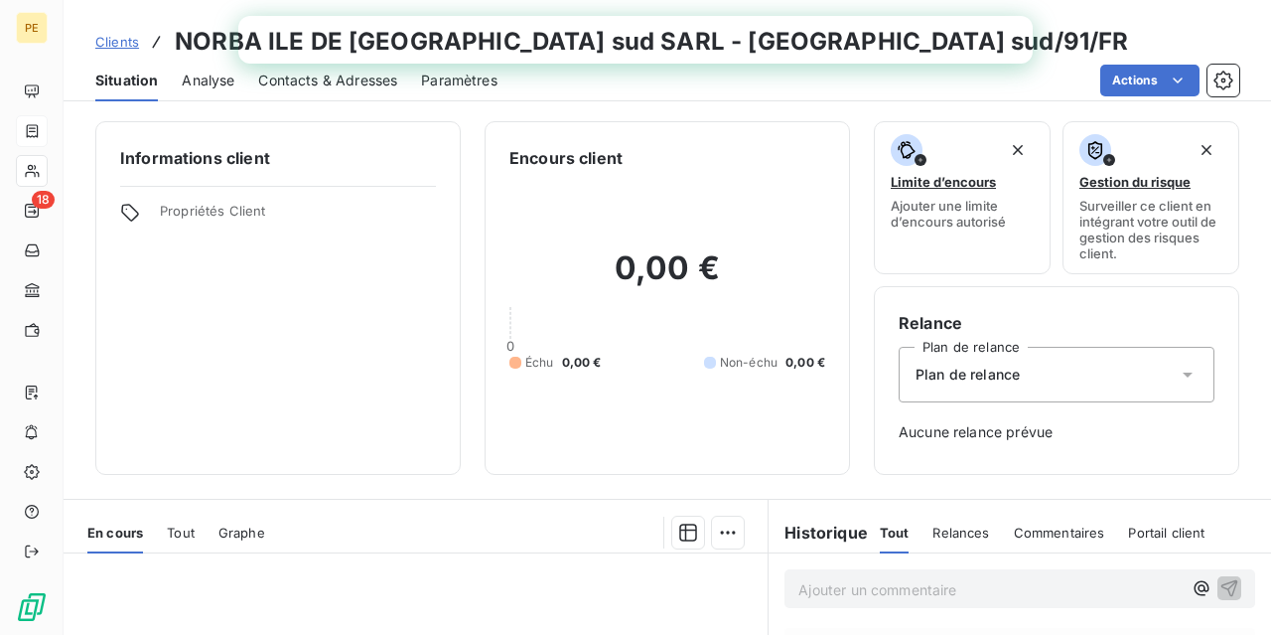
click at [210, 80] on span "Analyse" at bounding box center [208, 81] width 53 height 20
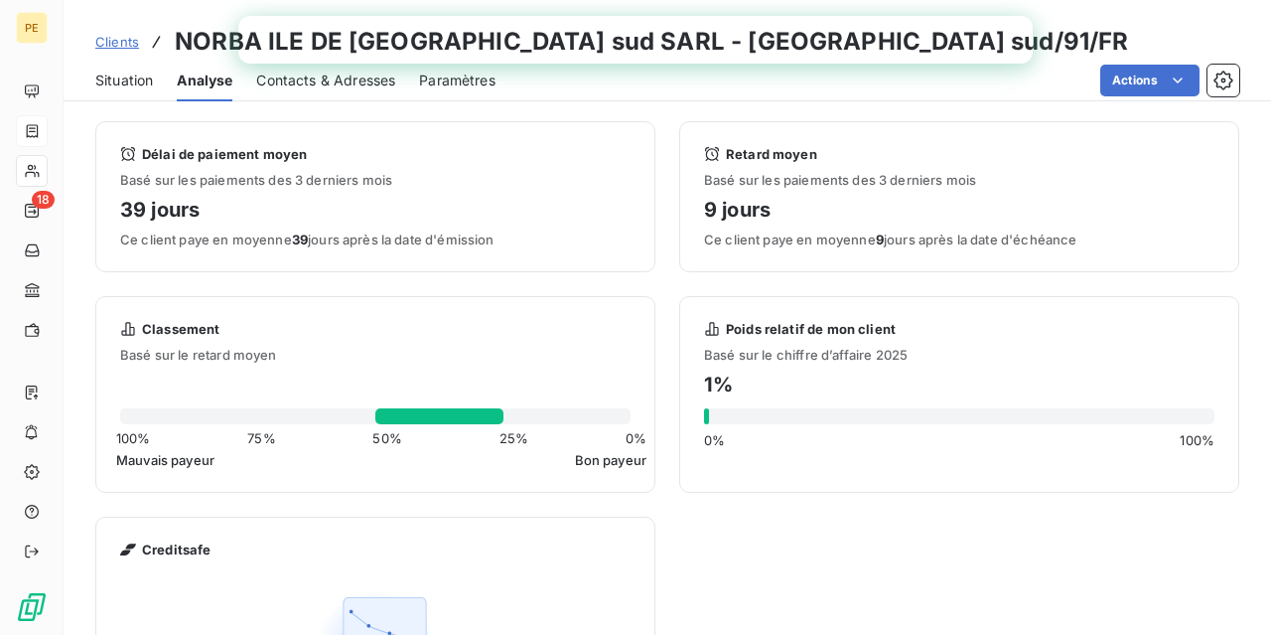
click at [303, 74] on span "Contacts & Adresses" at bounding box center [325, 81] width 139 height 20
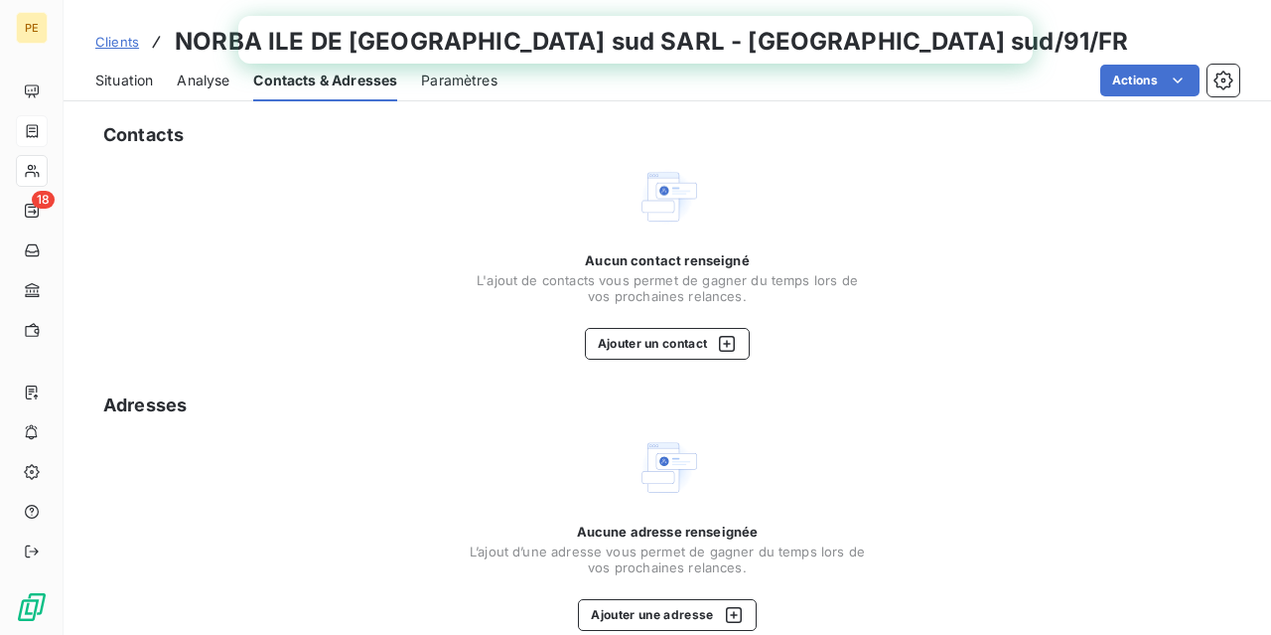
click at [456, 81] on span "Paramètres" at bounding box center [459, 81] width 76 height 20
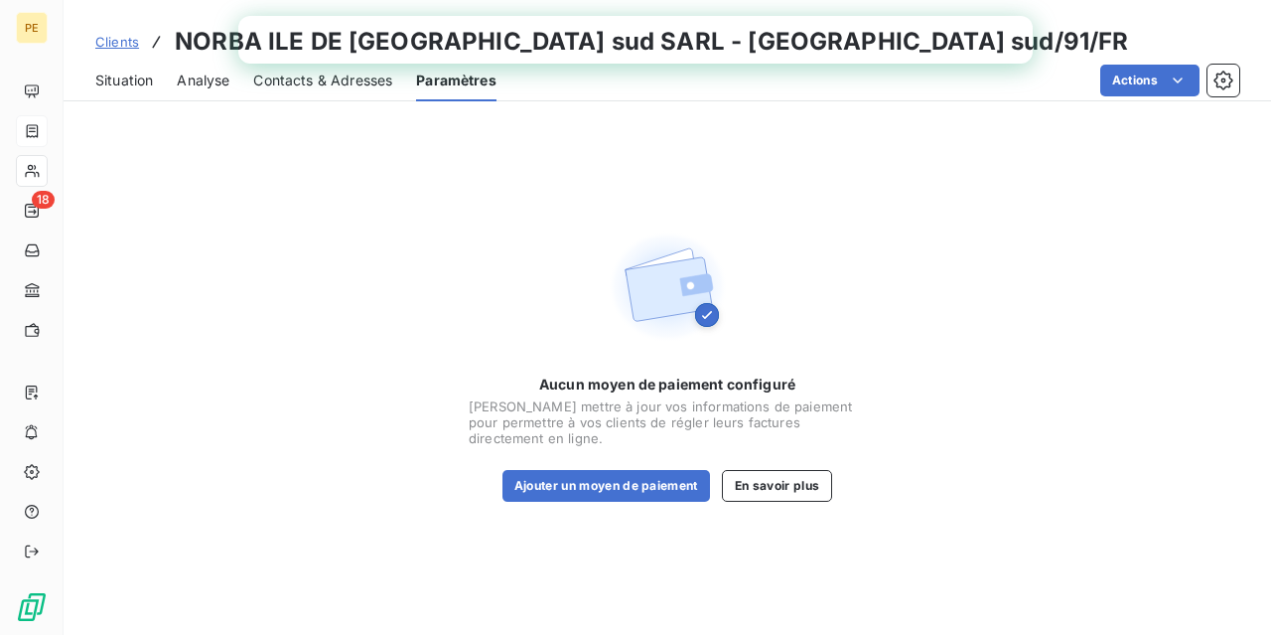
click at [129, 69] on div "Situation" at bounding box center [124, 81] width 58 height 42
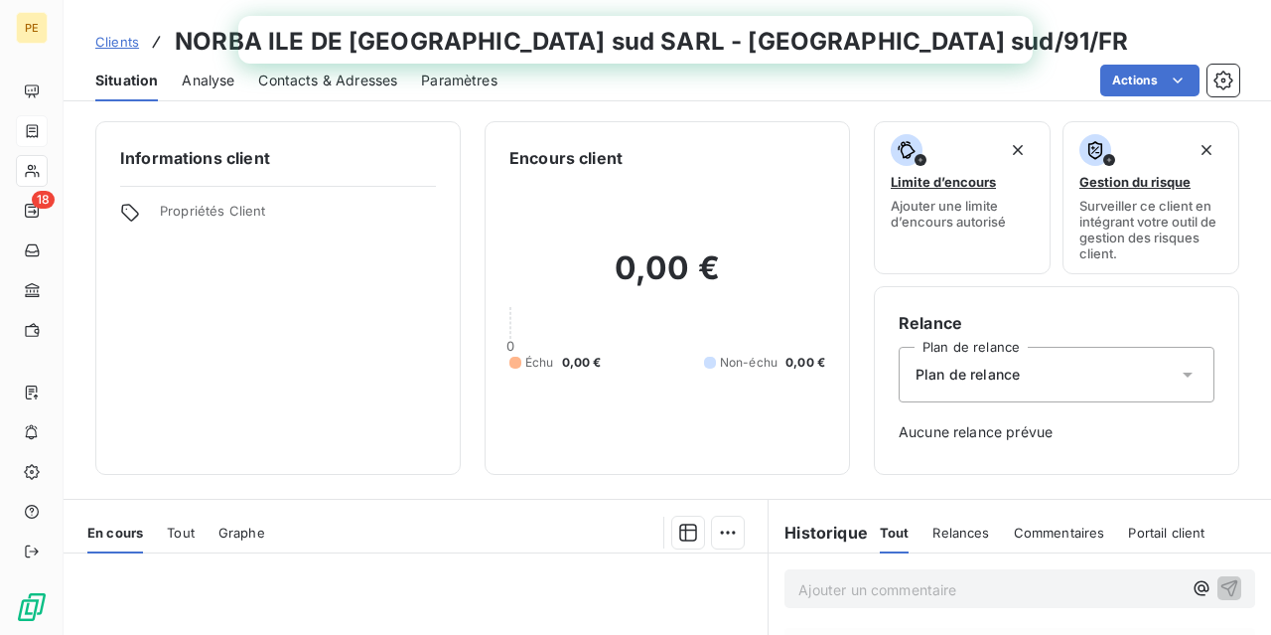
click at [127, 35] on span "Clients" at bounding box center [117, 42] width 44 height 16
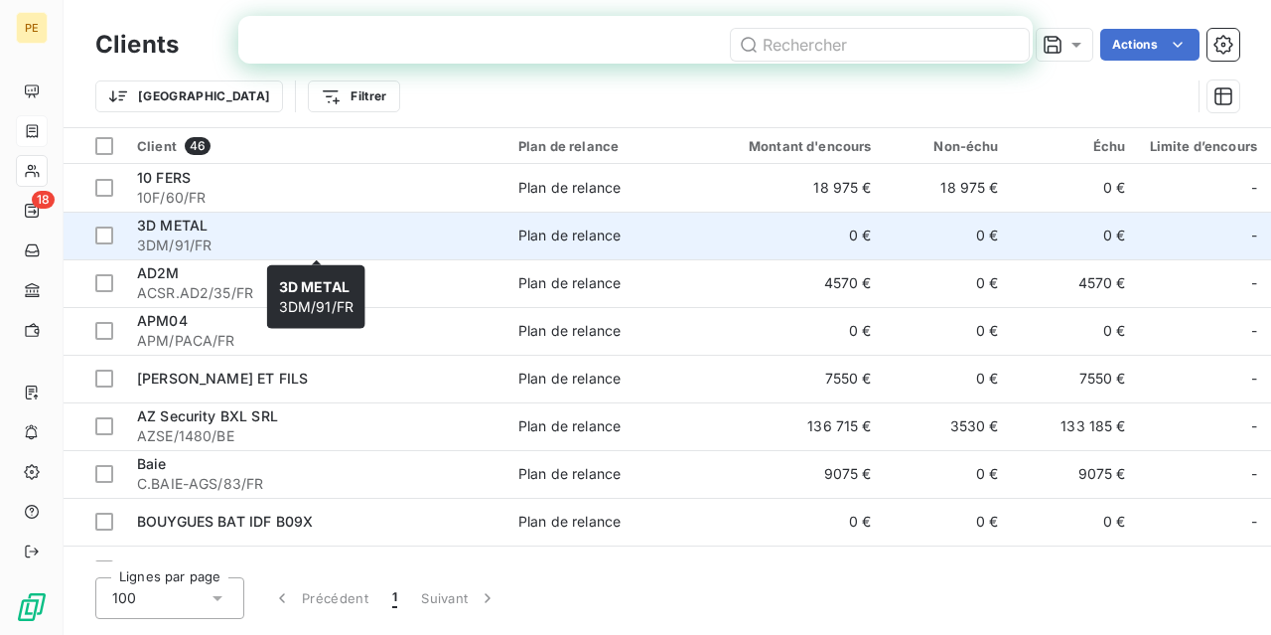
click at [198, 223] on span "3D METAL" at bounding box center [172, 224] width 71 height 17
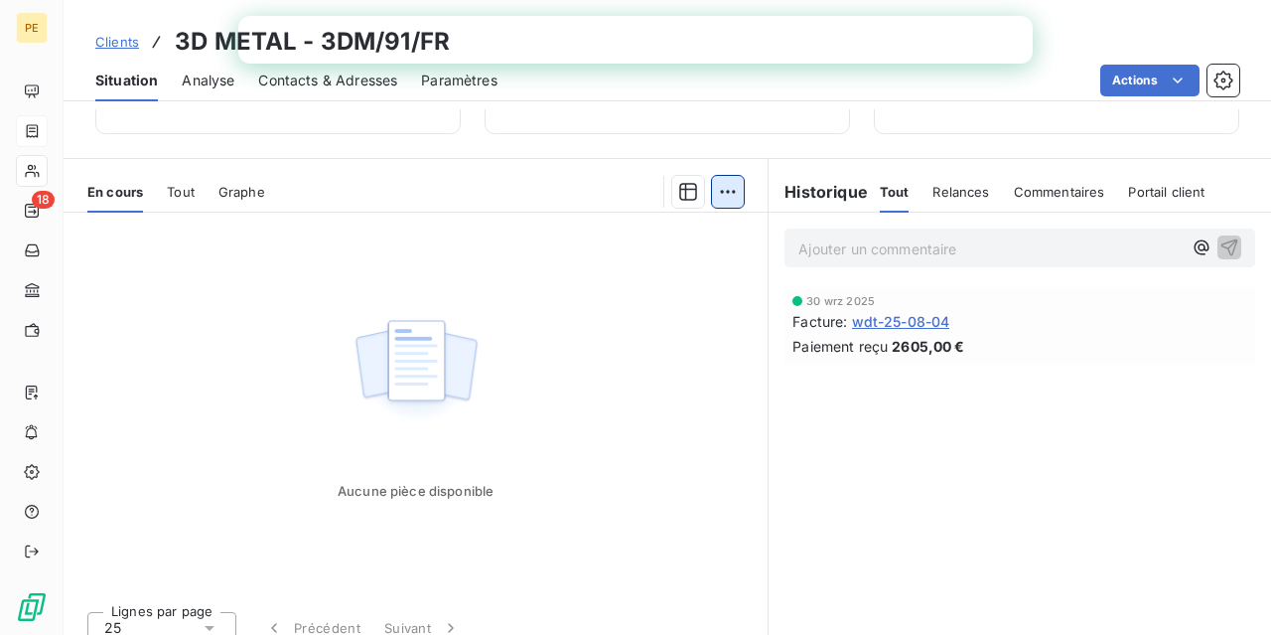
scroll to position [359, 0]
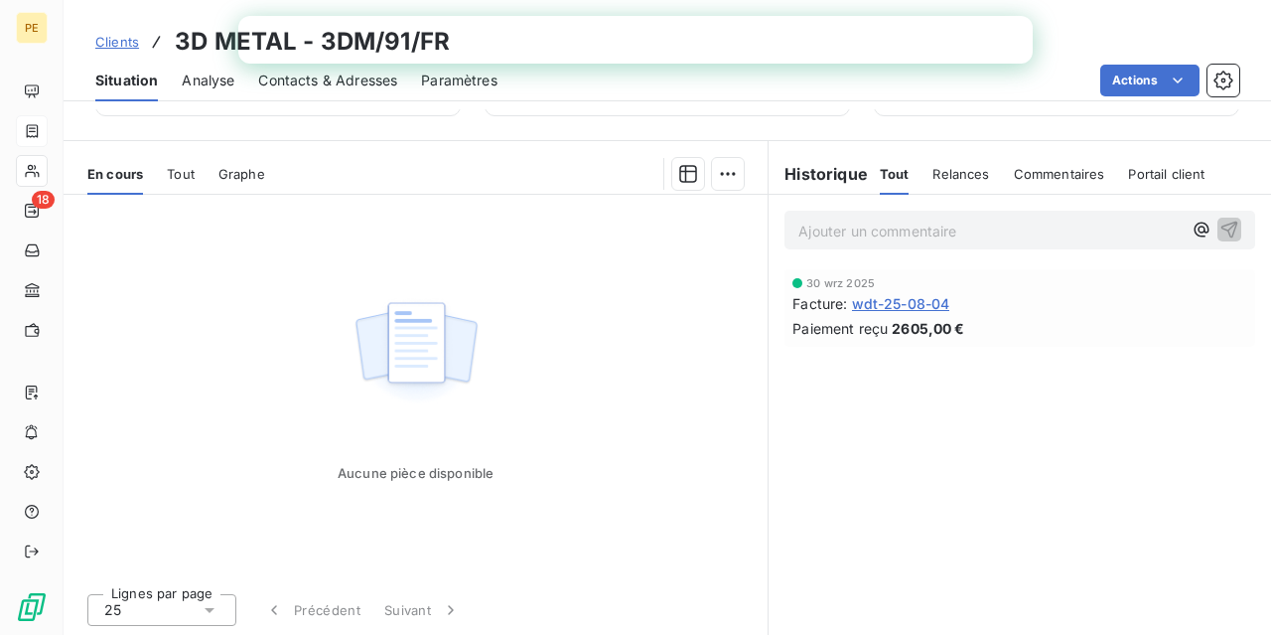
click at [196, 80] on span "Analyse" at bounding box center [208, 81] width 53 height 20
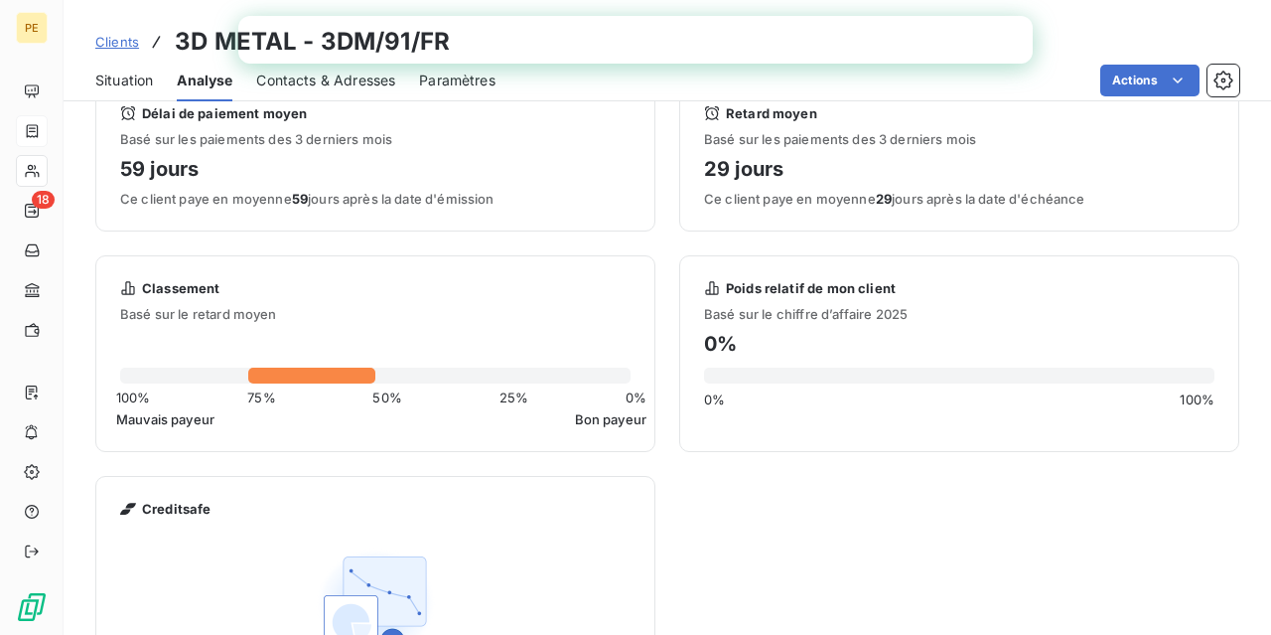
scroll to position [0, 0]
